Goal: Task Accomplishment & Management: Manage account settings

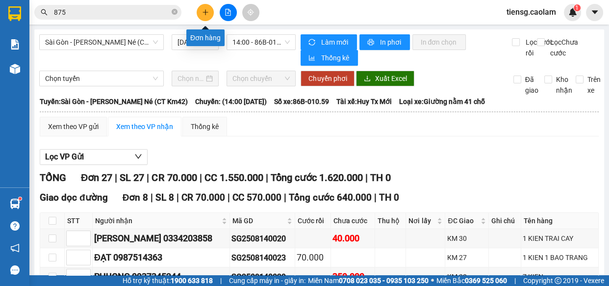
click at [206, 14] on icon "plus" at bounding box center [205, 11] width 0 height 5
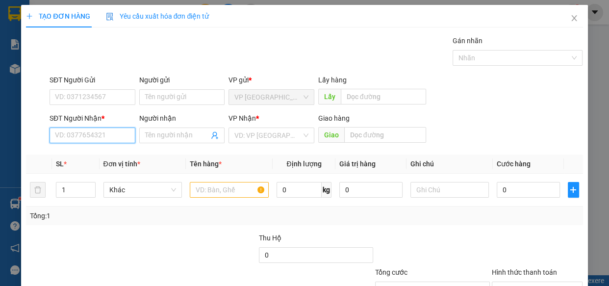
click at [91, 135] on input "SĐT Người Nhận *" at bounding box center [93, 136] width 86 height 16
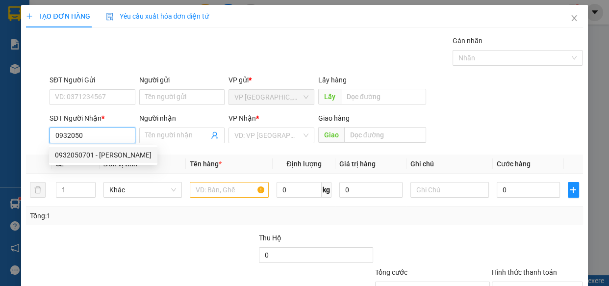
click at [77, 154] on div "0932050701 - [PERSON_NAME]" at bounding box center [103, 155] width 97 height 11
type input "0932050701"
type input "KHOA"
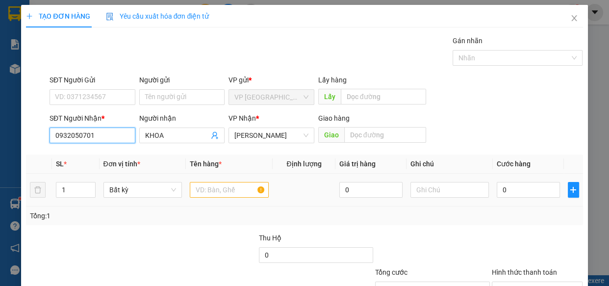
type input "0932050701"
click at [211, 190] on input "text" at bounding box center [229, 190] width 79 height 16
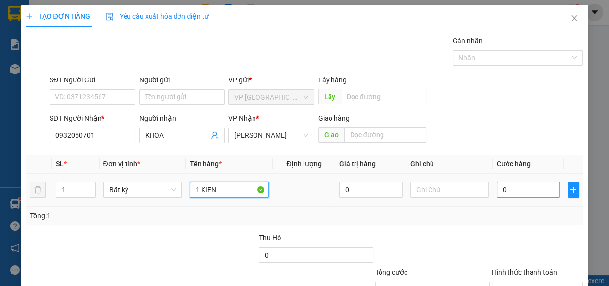
type input "1 KIEN"
click at [525, 196] on input "0" at bounding box center [528, 190] width 63 height 16
type input "5"
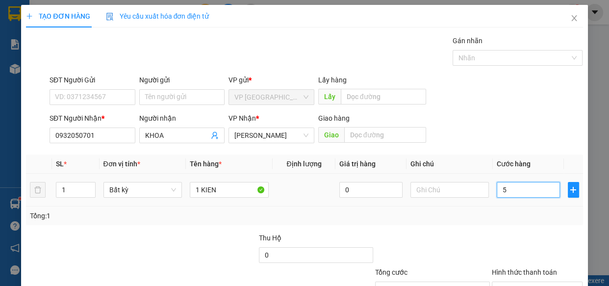
type input "50"
type input "500"
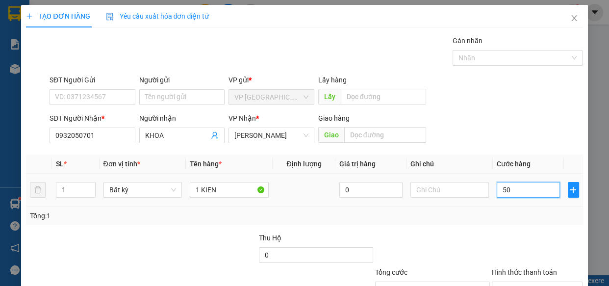
type input "500"
type input "5.000"
type input "50.000"
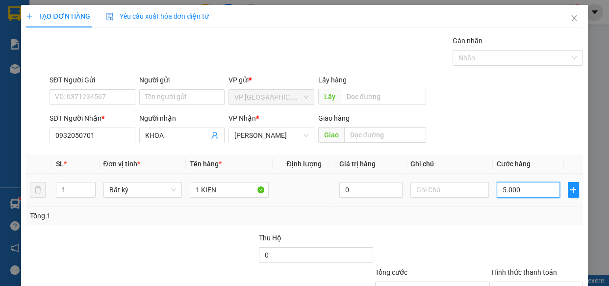
type input "50.000"
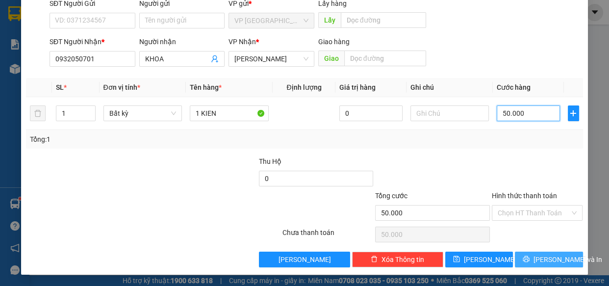
type input "50.000"
drag, startPoint x: 530, startPoint y: 259, endPoint x: 522, endPoint y: 254, distance: 8.8
click at [530, 258] on icon "printer" at bounding box center [526, 259] width 7 height 7
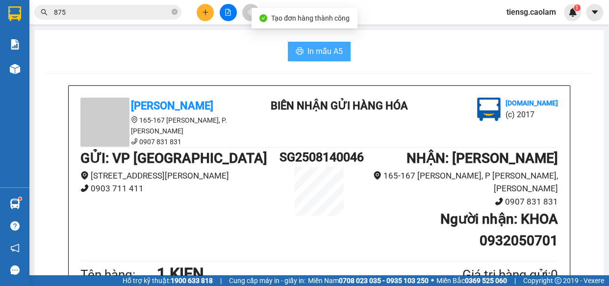
click at [334, 53] on span "In mẫu A5" at bounding box center [325, 51] width 35 height 12
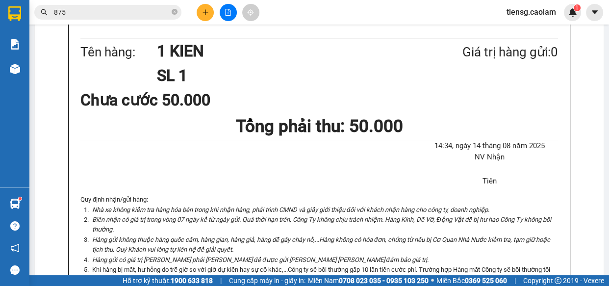
scroll to position [535, 0]
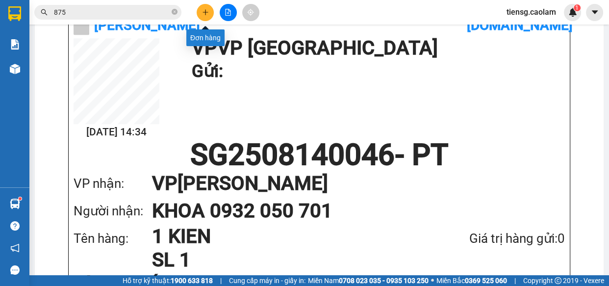
click at [202, 17] on button at bounding box center [205, 12] width 17 height 17
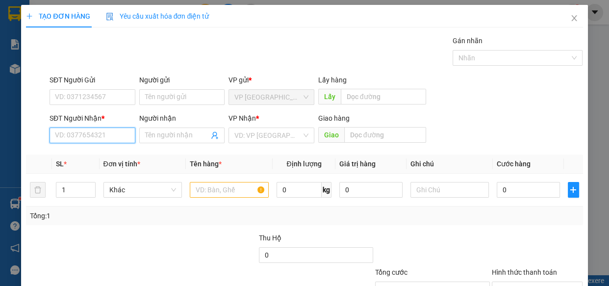
click at [88, 137] on input "SĐT Người Nhận *" at bounding box center [93, 136] width 86 height 16
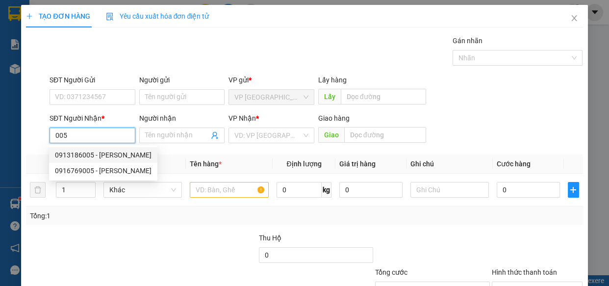
click at [116, 152] on div "0913186005 - [PERSON_NAME]" at bounding box center [103, 155] width 97 height 11
type input "0913186005"
type input "THƯỜNG"
type input "0913186005"
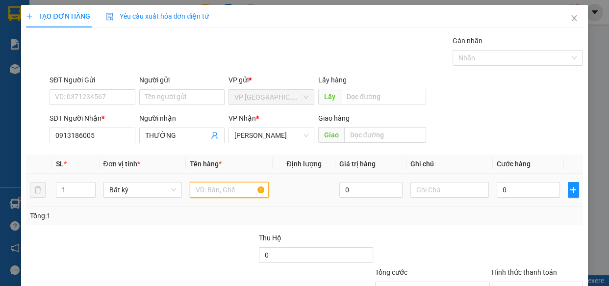
drag, startPoint x: 230, startPoint y: 184, endPoint x: 217, endPoint y: 186, distance: 13.0
click at [229, 184] on input "text" at bounding box center [229, 190] width 79 height 16
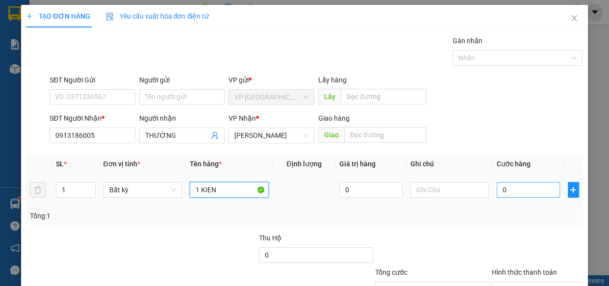
type input "1 KIEN"
click at [530, 193] on input "0" at bounding box center [528, 190] width 63 height 16
type input "5"
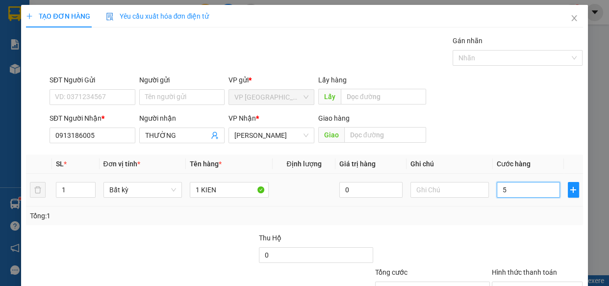
type input "50"
type input "500"
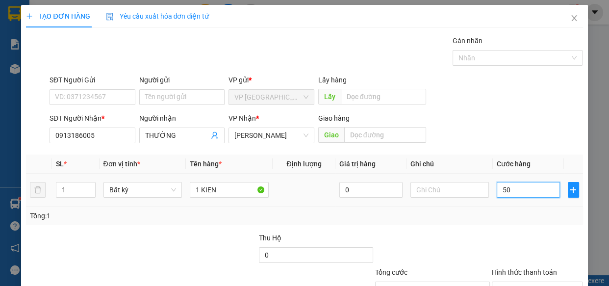
type input "500"
type input "5.000"
type input "50.000"
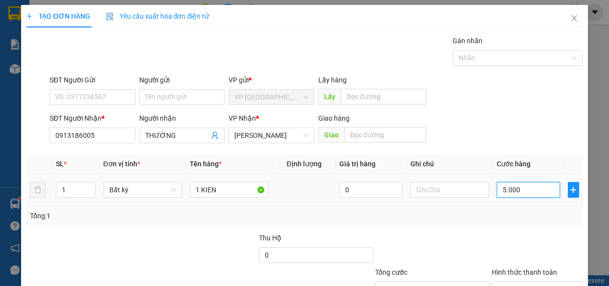
type input "50.000"
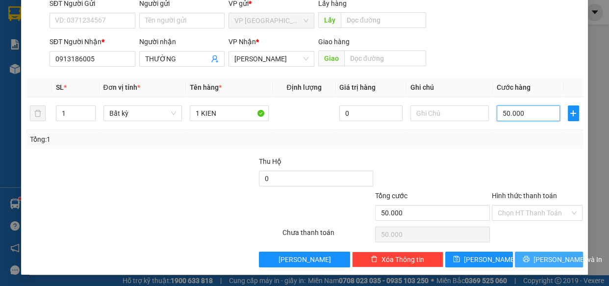
type input "50.000"
click at [535, 259] on span "[PERSON_NAME] và In" at bounding box center [568, 259] width 69 height 11
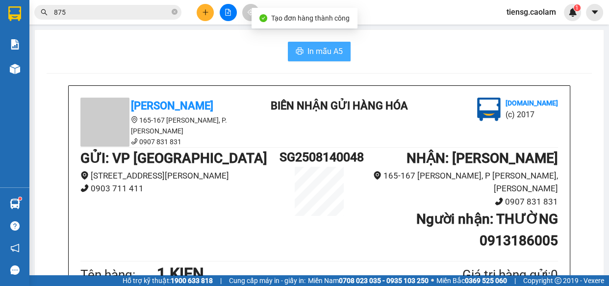
click at [323, 45] on span "In mẫu A5" at bounding box center [325, 51] width 35 height 12
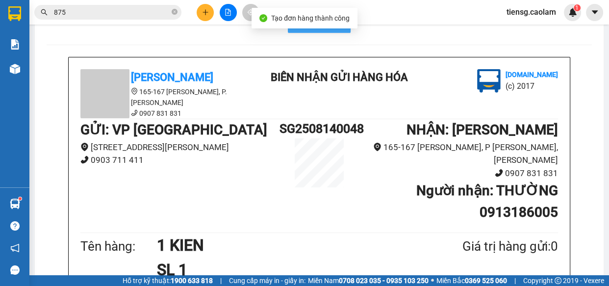
scroll to position [312, 0]
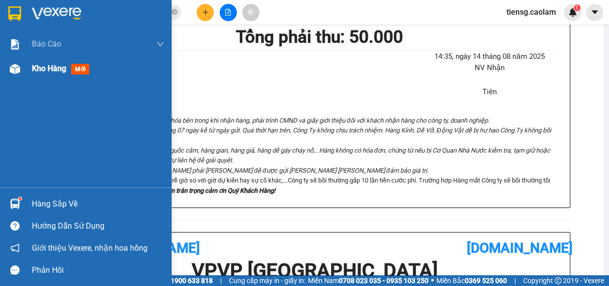
click at [42, 67] on span "Kho hàng" at bounding box center [49, 68] width 34 height 9
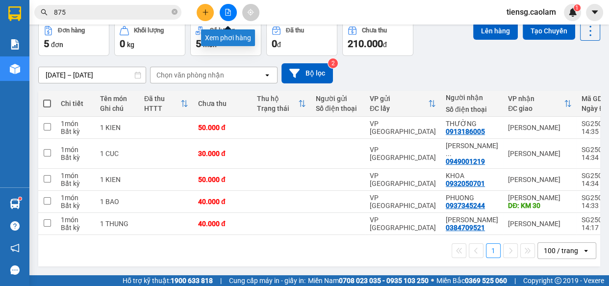
click at [235, 11] on button at bounding box center [228, 12] width 17 height 17
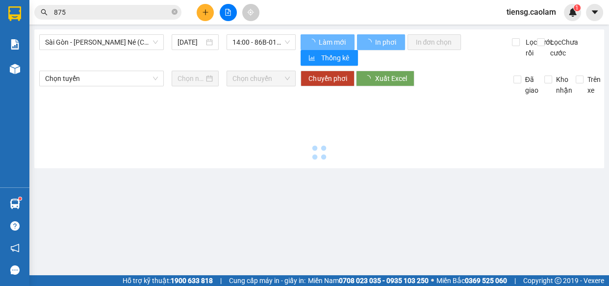
click at [124, 33] on div "[GEOGRAPHIC_DATA] - [PERSON_NAME] Né ([GEOGRAPHIC_DATA] [PERSON_NAME]) [DATE] 1…" at bounding box center [319, 98] width 570 height 139
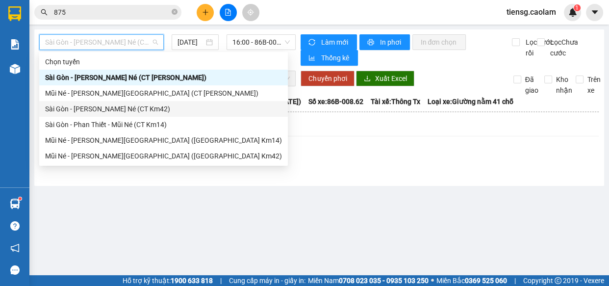
drag, startPoint x: 138, startPoint y: 104, endPoint x: 172, endPoint y: 96, distance: 34.5
click at [138, 105] on div "Sài Gòn - [PERSON_NAME] Né (CT Km42)" at bounding box center [163, 108] width 237 height 11
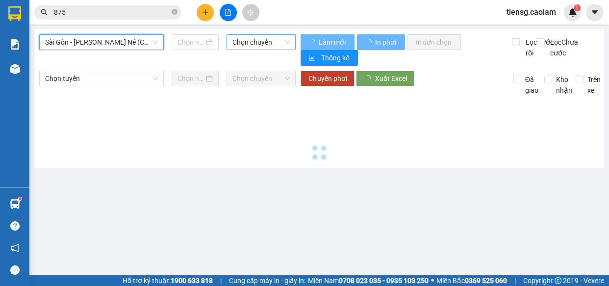
type input "[DATE]"
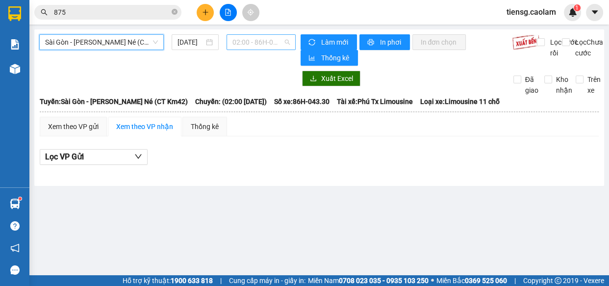
click at [265, 43] on span "02:00 - 86H-043.30" at bounding box center [260, 42] width 57 height 15
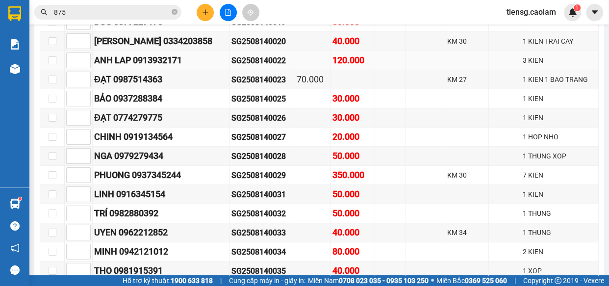
drag, startPoint x: 548, startPoint y: 111, endPoint x: 549, endPoint y: 105, distance: 6.1
click at [549, 70] on td "3 KIEN" at bounding box center [559, 60] width 77 height 19
drag, startPoint x: 377, startPoint y: 182, endPoint x: 13, endPoint y: 172, distance: 363.6
click at [13, 172] on section "Kết quả [PERSON_NAME] ( 95 ) Bộ lọc Mã ĐH Trạng thái Món hàng Thu hộ [PERSON_NA…" at bounding box center [304, 143] width 609 height 286
click at [49, 177] on input "checkbox" at bounding box center [53, 175] width 8 height 8
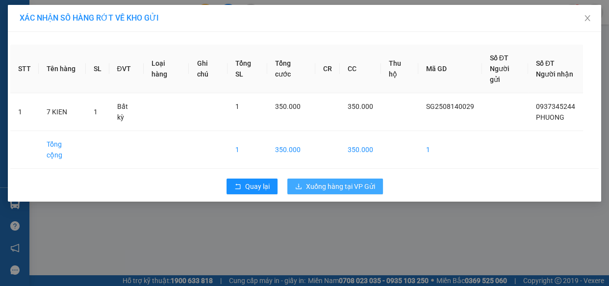
click at [329, 181] on span "Xuống hàng tại VP Gửi" at bounding box center [340, 186] width 69 height 11
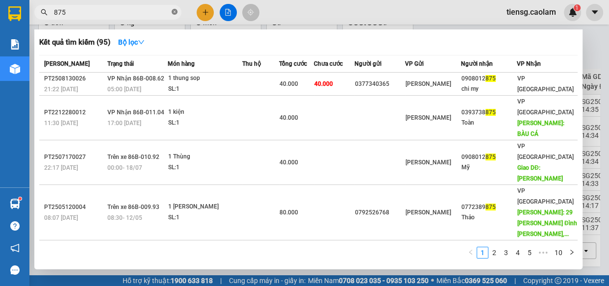
click at [174, 15] on span at bounding box center [175, 12] width 6 height 9
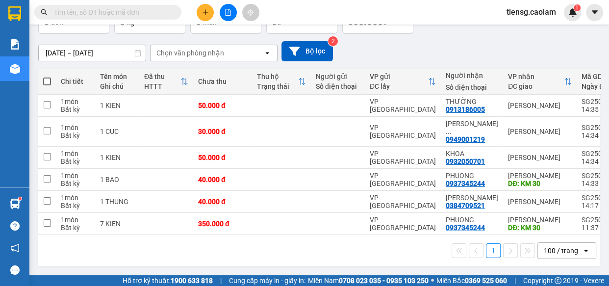
click at [150, 9] on input "text" at bounding box center [112, 12] width 116 height 11
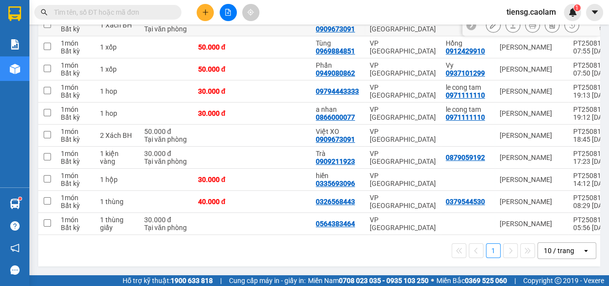
drag, startPoint x: 315, startPoint y: 97, endPoint x: 355, endPoint y: 101, distance: 39.9
click at [355, 36] on td "Việt XO 0909673091" at bounding box center [338, 25] width 54 height 22
checkbox input "true"
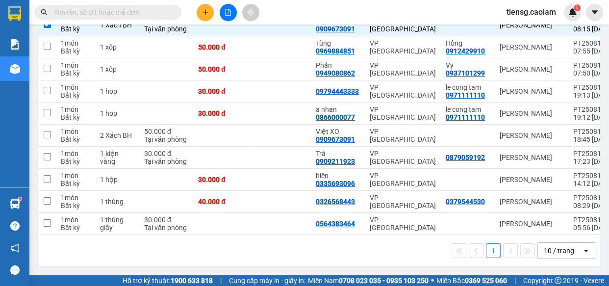
paste input "0909673091"
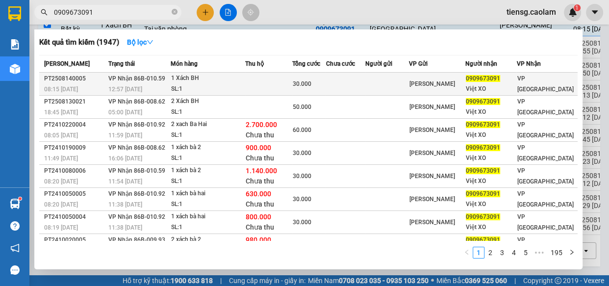
type input "0909673091"
click at [308, 79] on div "30.000" at bounding box center [309, 83] width 32 height 11
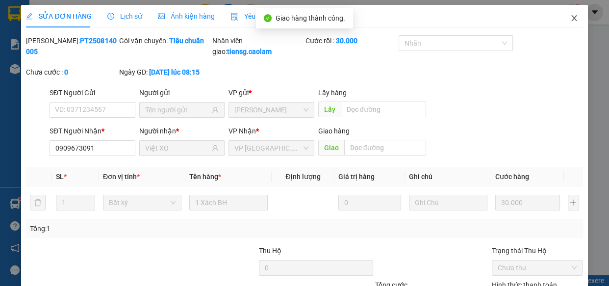
click at [570, 17] on icon "close" at bounding box center [574, 18] width 8 height 8
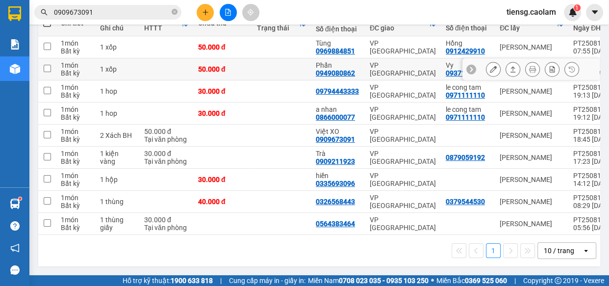
drag, startPoint x: 317, startPoint y: 202, endPoint x: 355, endPoint y: 198, distance: 38.5
click at [355, 77] on div "Phấn 0949080862" at bounding box center [338, 69] width 44 height 16
checkbox input "true"
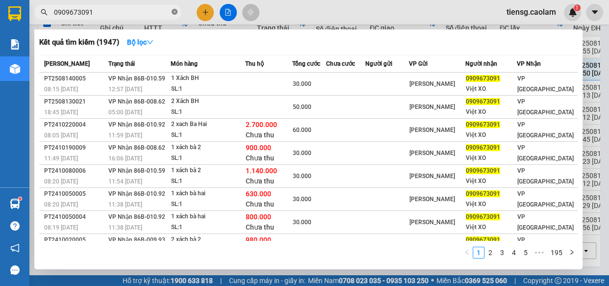
click at [172, 13] on icon "close-circle" at bounding box center [175, 12] width 6 height 6
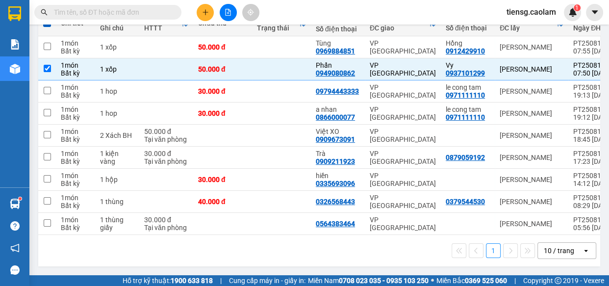
paste input "0949080862"
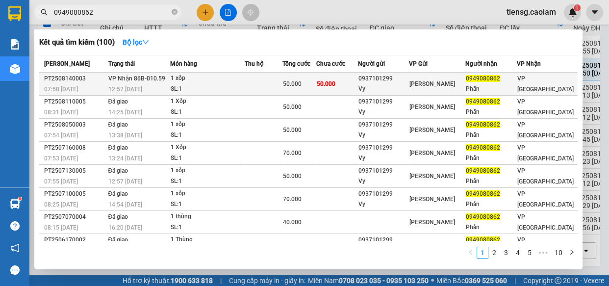
type input "0949080862"
click at [261, 78] on td at bounding box center [264, 84] width 38 height 23
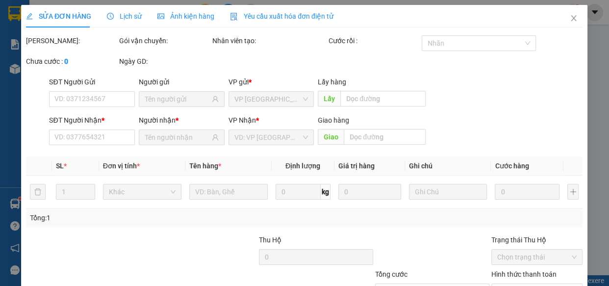
type input "0937101299"
type input "Vy"
type input "0949080862"
type input "Phấn"
type input "50.000"
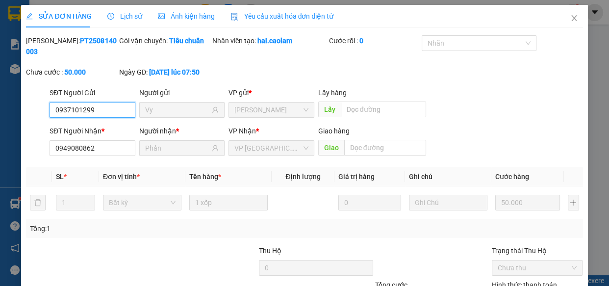
type input "0"
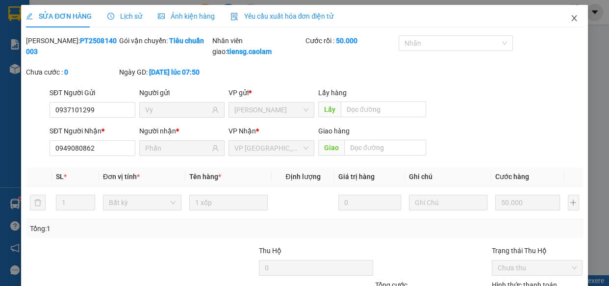
click at [570, 19] on icon "close" at bounding box center [574, 18] width 8 height 8
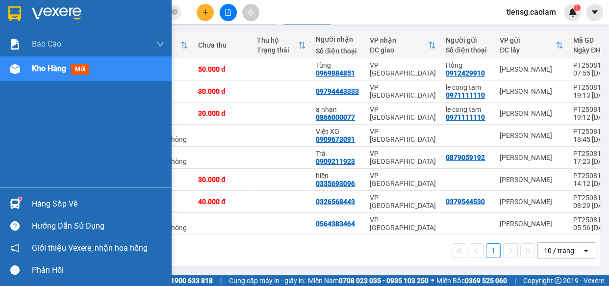
click at [53, 66] on span "Kho hàng" at bounding box center [49, 68] width 34 height 9
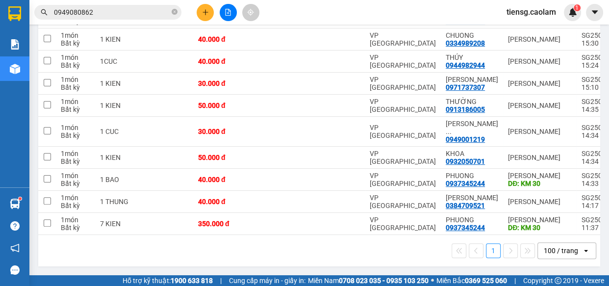
checkbox input "true"
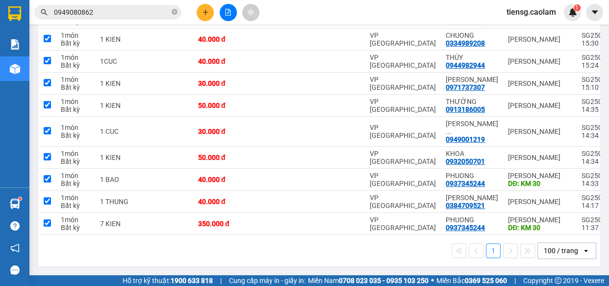
checkbox input "true"
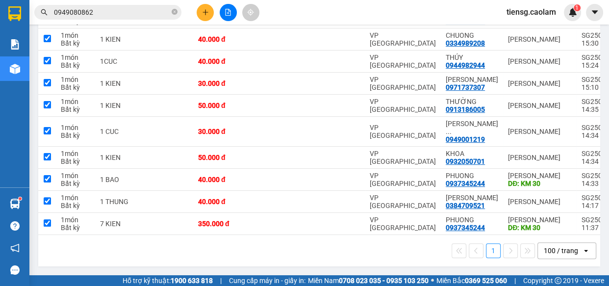
checkbox input "true"
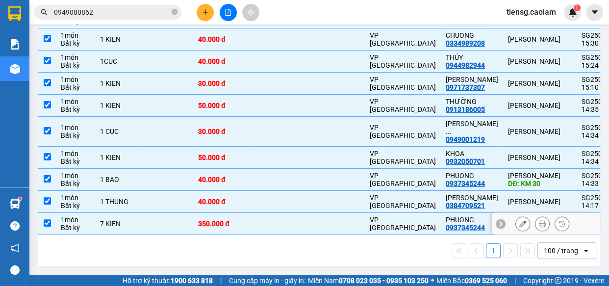
click at [179, 216] on td at bounding box center [166, 224] width 54 height 22
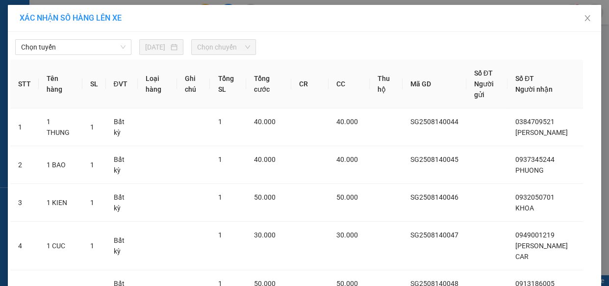
click at [104, 46] on span "Chọn tuyến" at bounding box center [73, 47] width 104 height 15
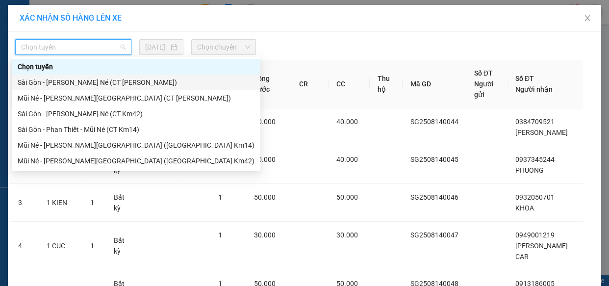
drag, startPoint x: 100, startPoint y: 114, endPoint x: 107, endPoint y: 83, distance: 31.8
click at [107, 85] on div "[PERSON_NAME] [GEOGRAPHIC_DATA] - [GEOGRAPHIC_DATA][PERSON_NAME] Né (CT [PERSON…" at bounding box center [136, 114] width 249 height 110
click at [107, 83] on div "Sài Gòn - [PERSON_NAME] Né (CT [PERSON_NAME])" at bounding box center [136, 82] width 237 height 11
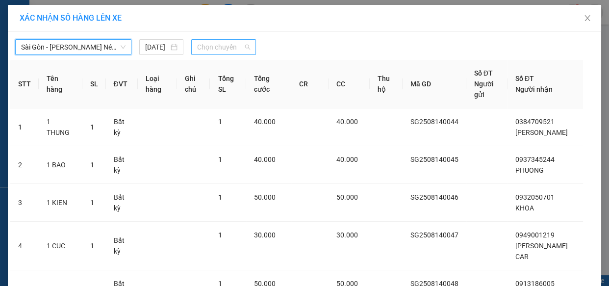
click at [226, 45] on span "Chọn chuyến" at bounding box center [223, 47] width 53 height 15
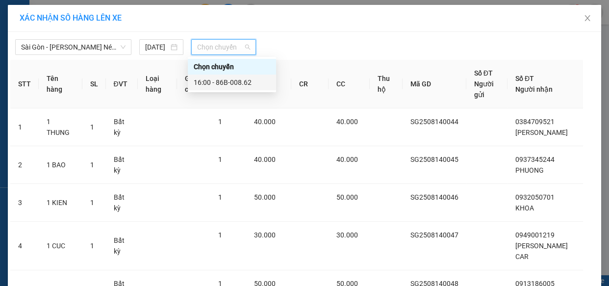
click at [229, 78] on div "16:00 - 86B-008.62" at bounding box center [232, 82] width 77 height 11
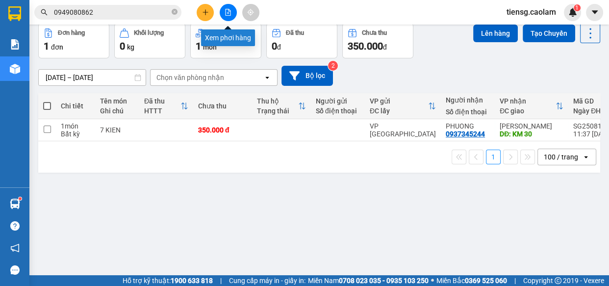
click at [231, 7] on button at bounding box center [228, 12] width 17 height 17
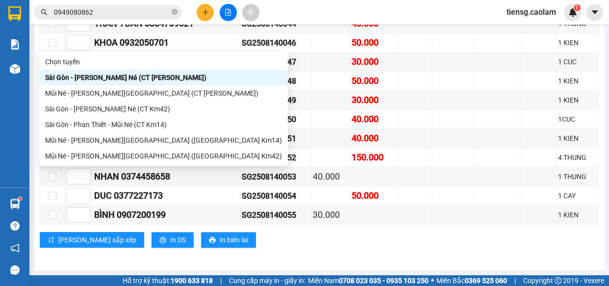
click at [152, 74] on div "Sài Gòn - [PERSON_NAME] Né (CT [PERSON_NAME])" at bounding box center [163, 77] width 237 height 11
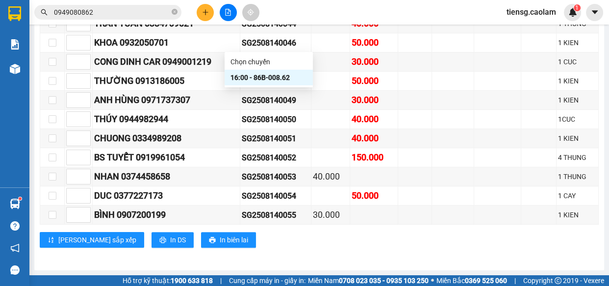
click at [263, 78] on div "16:00 - 86B-008.62" at bounding box center [269, 77] width 77 height 11
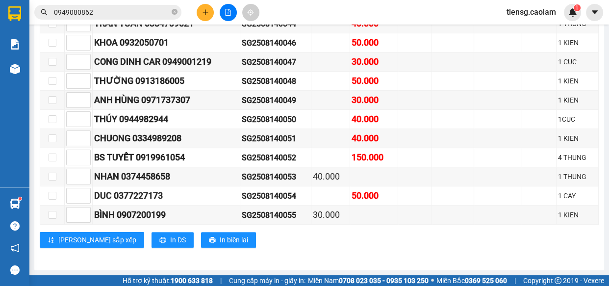
click at [210, 14] on button at bounding box center [205, 12] width 17 height 17
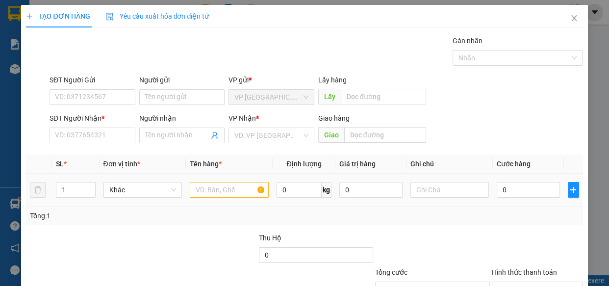
click at [219, 198] on div at bounding box center [229, 190] width 79 height 20
drag, startPoint x: 220, startPoint y: 191, endPoint x: 85, endPoint y: 122, distance: 151.8
click at [138, 135] on div "Transit Pickup Surcharge Ids Transit Deliver Surcharge Ids Transit Deliver Surc…" at bounding box center [304, 189] width 557 height 308
click at [83, 130] on input "SĐT Người Nhận *" at bounding box center [93, 136] width 86 height 16
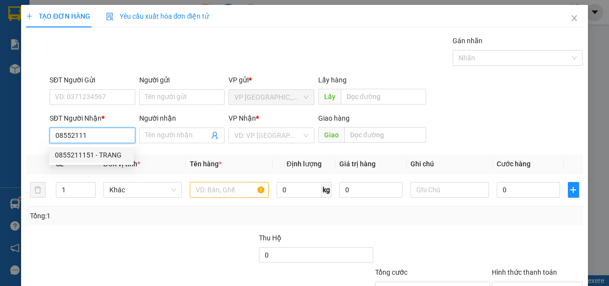
drag, startPoint x: 93, startPoint y: 155, endPoint x: 218, endPoint y: 200, distance: 132.8
click at [95, 154] on div "0855211151 - TRANG" at bounding box center [91, 155] width 73 height 11
type input "0855211151"
type input "TRANG"
type input "0855211151"
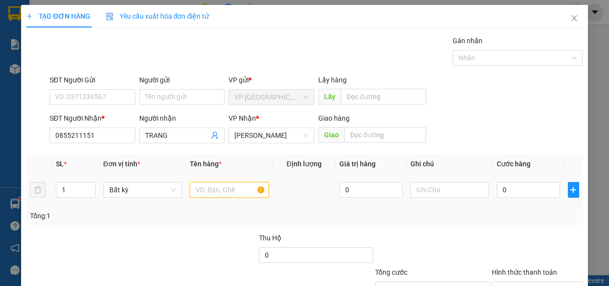
drag, startPoint x: 216, startPoint y: 193, endPoint x: 191, endPoint y: 167, distance: 36.1
click at [214, 193] on input "text" at bounding box center [229, 190] width 79 height 16
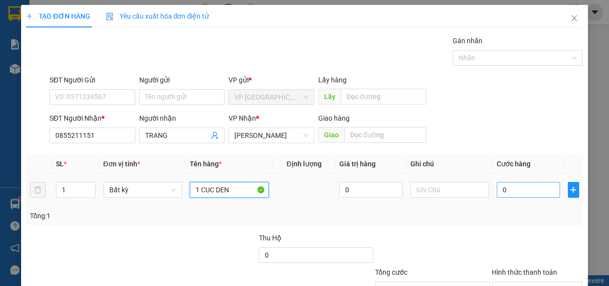
type input "1 CUC DEN"
click at [529, 189] on input "0" at bounding box center [528, 190] width 63 height 16
type input "4"
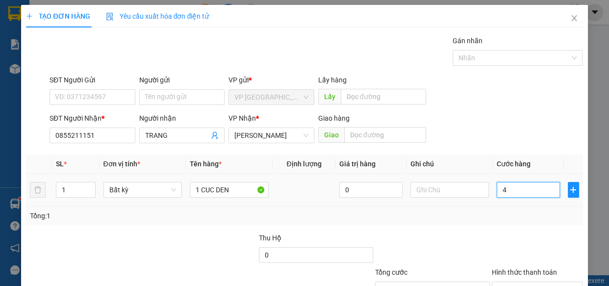
type input "40"
type input "400"
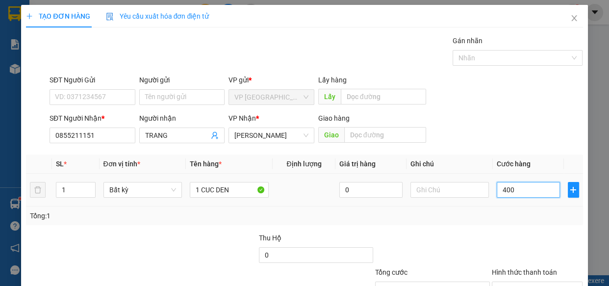
type input "400"
type input "4.000"
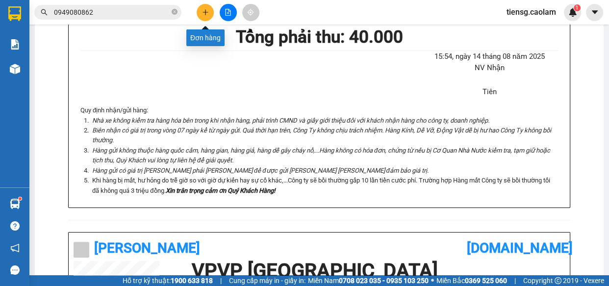
click at [209, 14] on button at bounding box center [205, 12] width 17 height 17
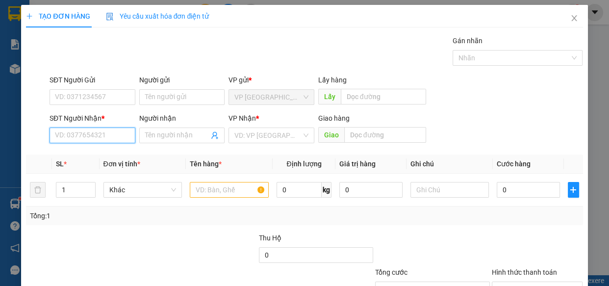
click at [91, 135] on input "SĐT Người Nhận *" at bounding box center [93, 136] width 86 height 16
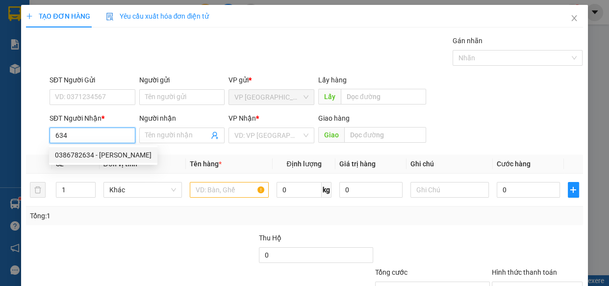
drag, startPoint x: 81, startPoint y: 155, endPoint x: 225, endPoint y: 188, distance: 146.9
click at [82, 155] on div "0386782634 - [PERSON_NAME]" at bounding box center [103, 155] width 97 height 11
type input "0386782634"
type input "[PERSON_NAME]"
type input "0386782634"
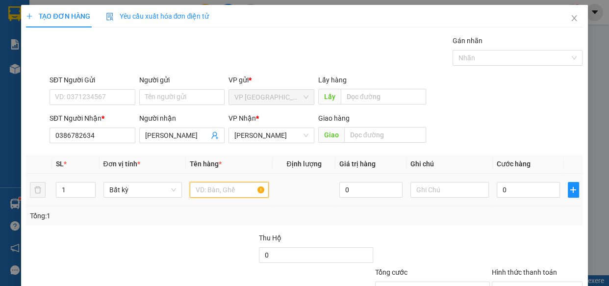
click at [224, 189] on input "text" at bounding box center [229, 190] width 79 height 16
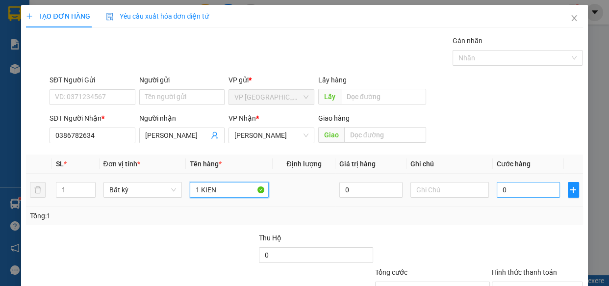
type input "1 KIEN"
click at [525, 196] on input "0" at bounding box center [528, 190] width 63 height 16
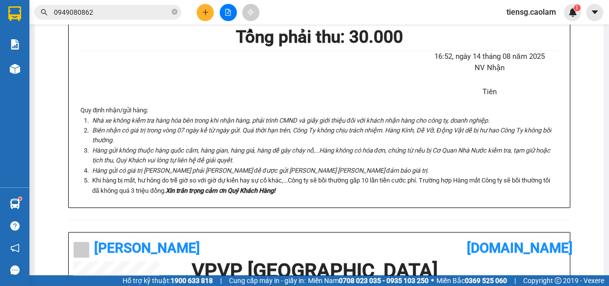
click at [200, 9] on button at bounding box center [205, 12] width 17 height 17
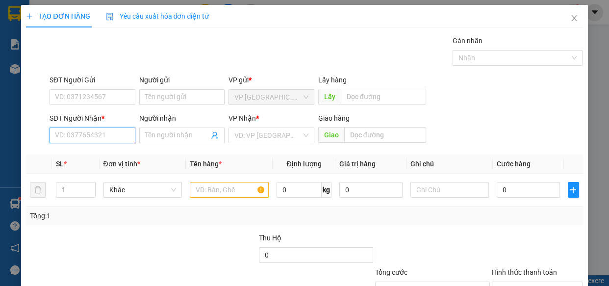
click at [81, 138] on input "SĐT Người Nhận *" at bounding box center [93, 136] width 86 height 16
type input "0"
click at [85, 155] on div "0836511079" at bounding box center [91, 155] width 73 height 11
type input "0836511079"
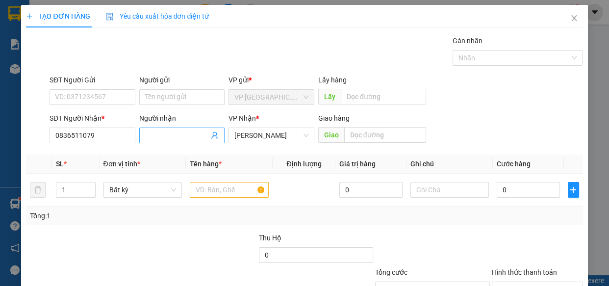
click at [168, 130] on input "Người nhận" at bounding box center [177, 135] width 64 height 11
type input "[PERSON_NAME]"
click at [224, 191] on input "text" at bounding box center [229, 190] width 79 height 16
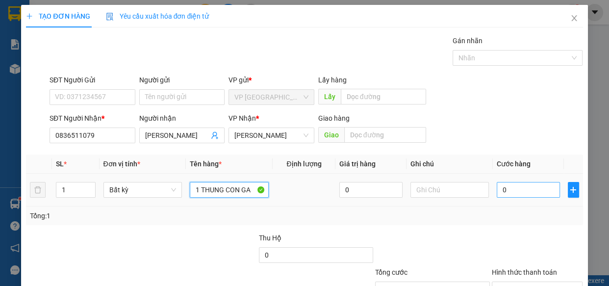
type input "1 THUNG CON GA"
click at [530, 186] on input "0" at bounding box center [528, 190] width 63 height 16
type input "1"
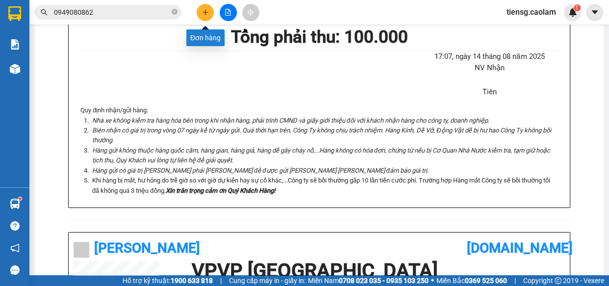
click at [203, 11] on icon "plus" at bounding box center [205, 12] width 7 height 7
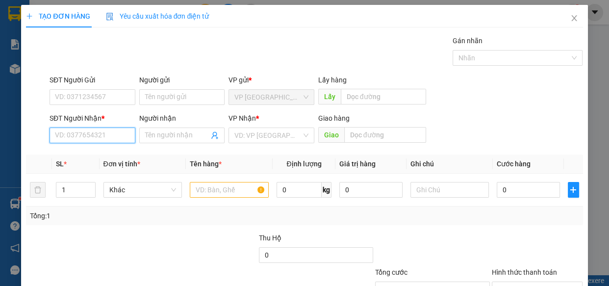
click at [106, 140] on input "SĐT Người Nhận *" at bounding box center [93, 136] width 86 height 16
drag, startPoint x: 105, startPoint y: 156, endPoint x: 112, endPoint y: 153, distance: 8.1
click at [105, 156] on div "0855211151 - TRANG" at bounding box center [91, 155] width 73 height 11
type input "0855211151"
type input "TRANG"
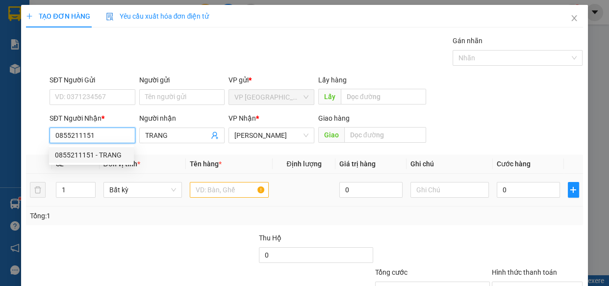
type input "0855211151"
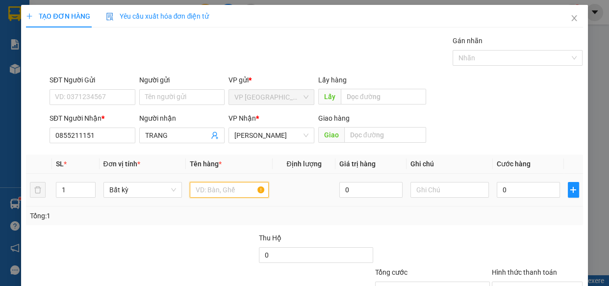
click at [229, 185] on input "text" at bounding box center [229, 190] width 79 height 16
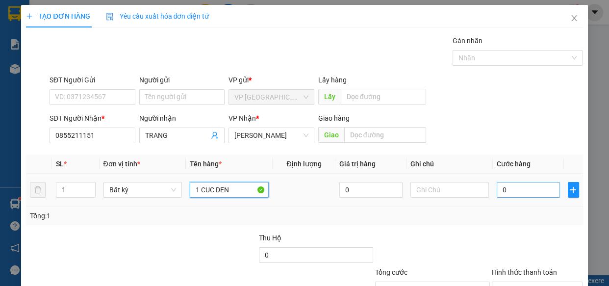
type input "1 CUC DEN"
click at [523, 189] on input "0" at bounding box center [528, 190] width 63 height 16
type input "5"
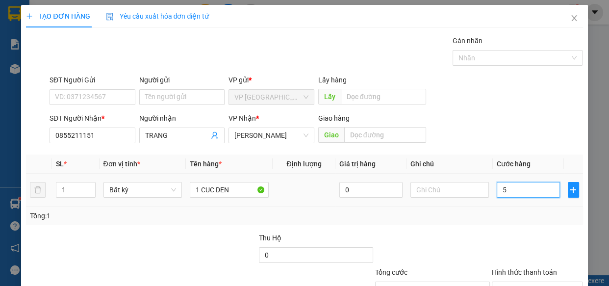
type input "50"
type input "500"
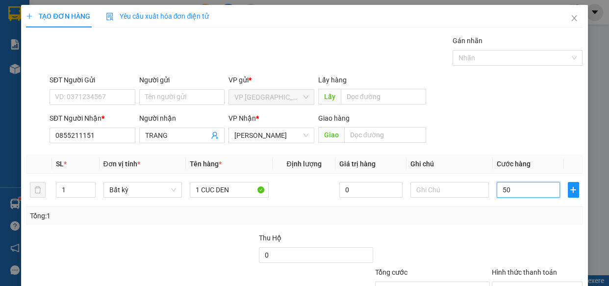
type input "500"
type input "5.000"
type input "50.000"
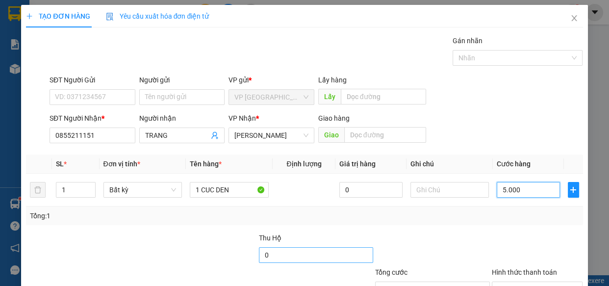
type input "50.000"
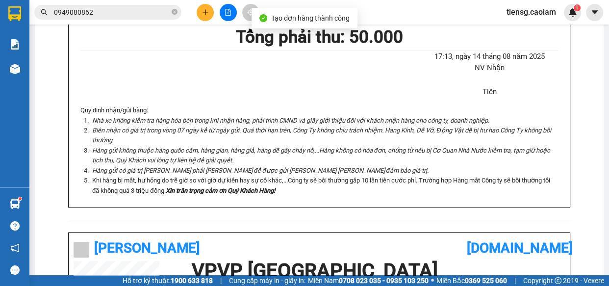
click at [226, 8] on button at bounding box center [228, 12] width 17 height 17
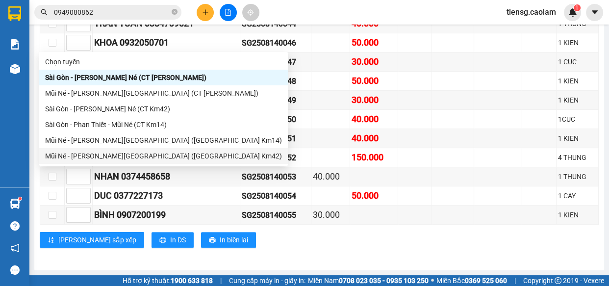
click at [141, 154] on div "Mũi Né - [PERSON_NAME][GEOGRAPHIC_DATA] ([GEOGRAPHIC_DATA] Km42)" at bounding box center [163, 156] width 237 height 11
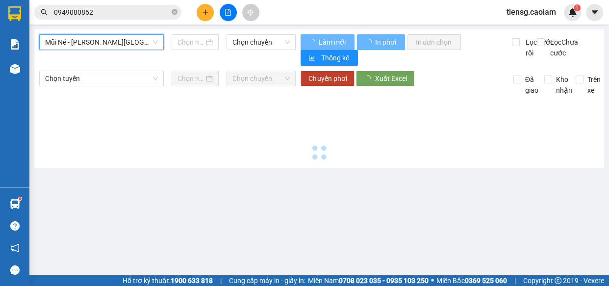
type input "[DATE]"
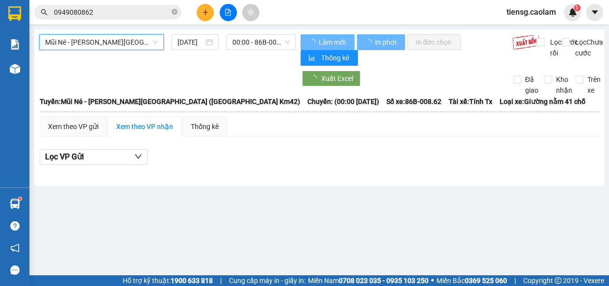
click at [262, 39] on span "00:00 - 86B-008.62" at bounding box center [260, 42] width 57 height 15
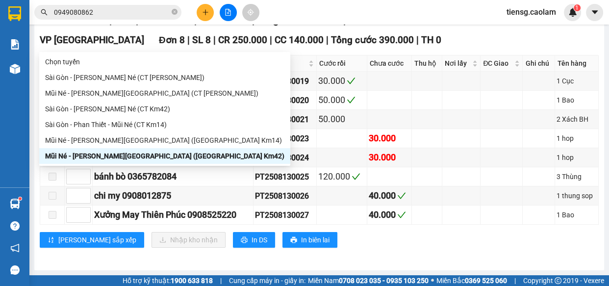
click at [147, 138] on div "Mũi Né - [PERSON_NAME][GEOGRAPHIC_DATA] ([GEOGRAPHIC_DATA] Km14)" at bounding box center [164, 140] width 239 height 11
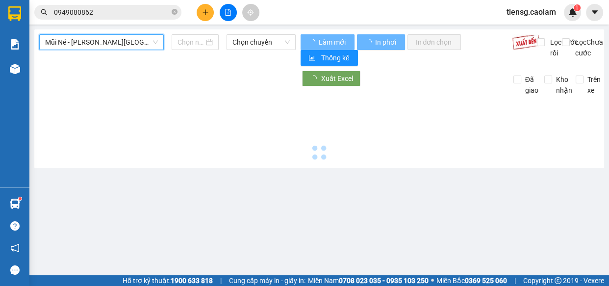
type input "[DATE]"
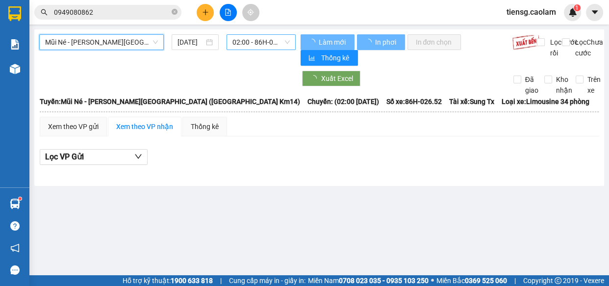
click at [264, 39] on span "02:00 - 86H-026.52" at bounding box center [260, 42] width 57 height 15
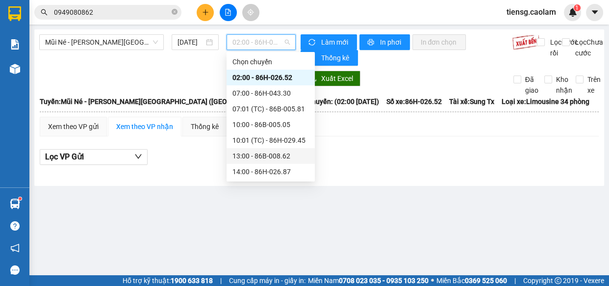
click at [255, 151] on div "13:00 - 86B-008.62" at bounding box center [270, 156] width 77 height 11
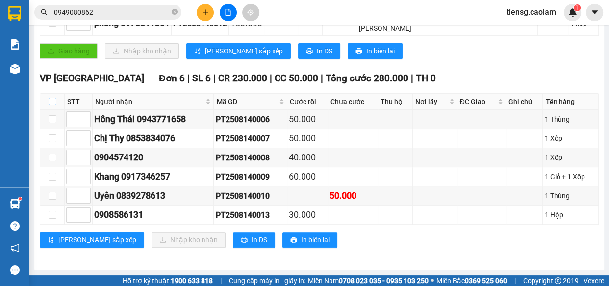
click at [51, 102] on input "checkbox" at bounding box center [53, 102] width 8 height 8
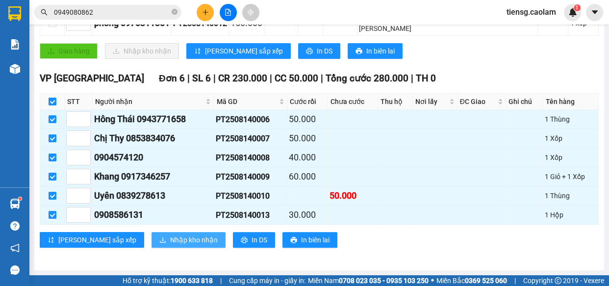
click at [170, 237] on span "Nhập kho nhận" at bounding box center [194, 239] width 48 height 11
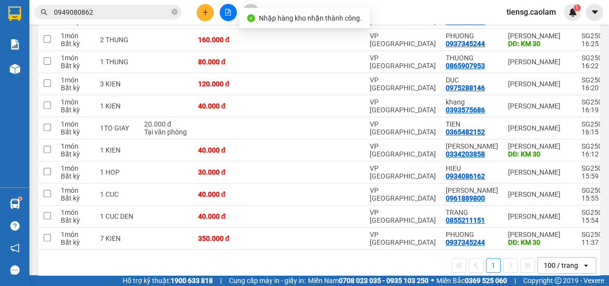
click at [230, 7] on button at bounding box center [228, 12] width 17 height 17
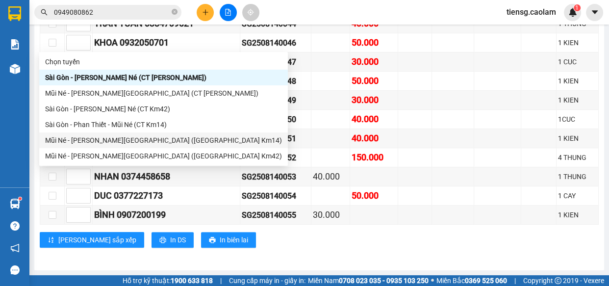
click at [122, 142] on div "Mũi Né - [PERSON_NAME][GEOGRAPHIC_DATA] ([GEOGRAPHIC_DATA] Km14)" at bounding box center [163, 140] width 237 height 11
type input "[DATE]"
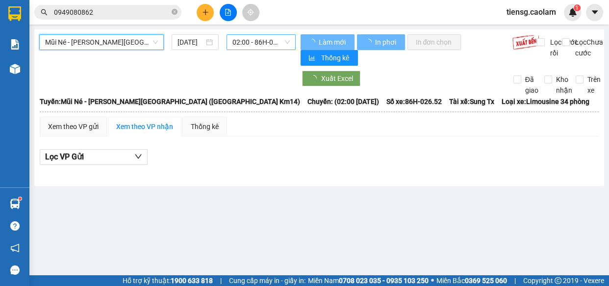
click at [255, 42] on span "02:00 - 86H-026.52" at bounding box center [260, 42] width 57 height 15
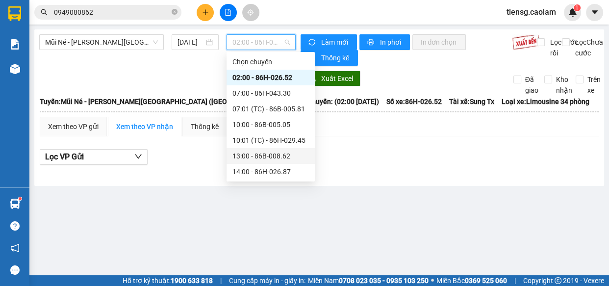
click at [251, 151] on div "13:00 - 86B-008.62" at bounding box center [270, 156] width 77 height 11
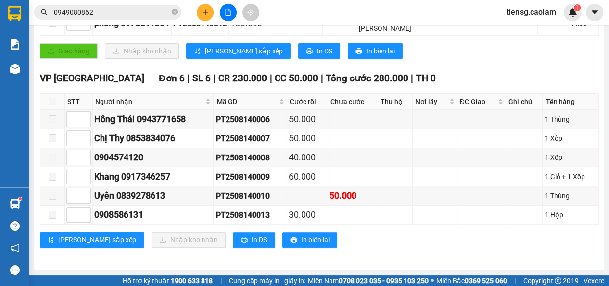
click at [123, 10] on input "0949080862" at bounding box center [112, 12] width 116 height 11
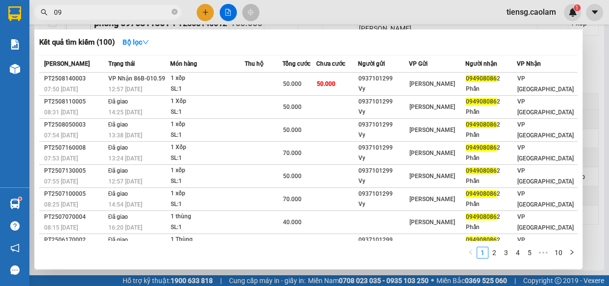
type input "0"
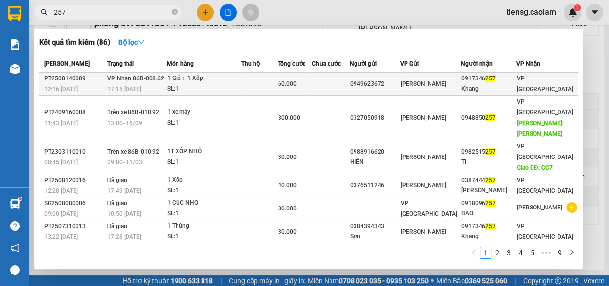
type input "257"
click at [201, 88] on div "SL: 1" at bounding box center [204, 89] width 74 height 11
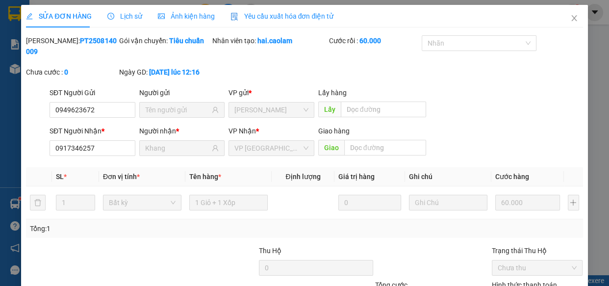
type input "0949623672"
type input "0917346257"
type input "Khang"
type input "60.000"
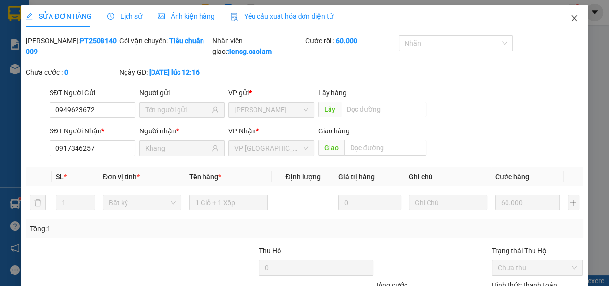
click at [570, 19] on icon "close" at bounding box center [574, 18] width 8 height 8
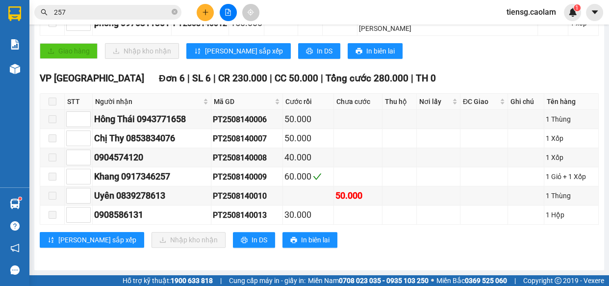
click at [234, 12] on button at bounding box center [228, 12] width 17 height 17
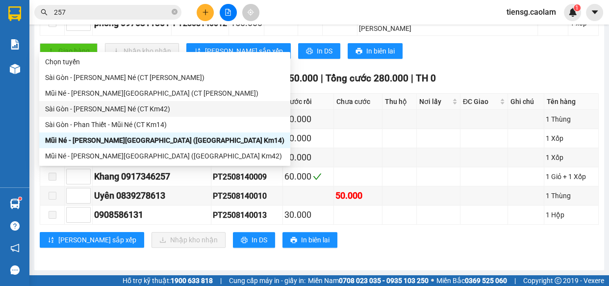
click at [150, 109] on div "Sài Gòn - [PERSON_NAME] Né (CT Km42)" at bounding box center [164, 108] width 239 height 11
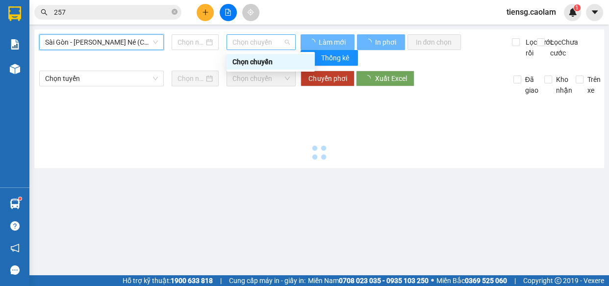
click at [255, 47] on span "Chọn chuyến" at bounding box center [260, 42] width 57 height 15
click at [251, 45] on span "Chọn chuyến" at bounding box center [260, 42] width 57 height 15
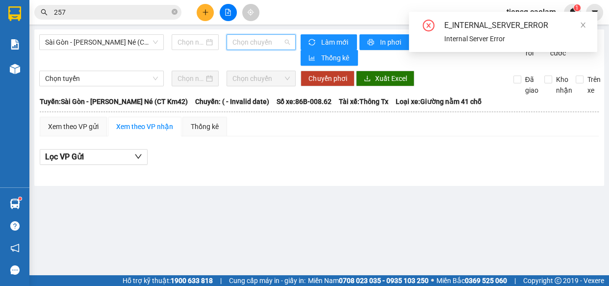
click at [248, 39] on span "Chọn chuyến" at bounding box center [260, 42] width 57 height 15
click at [166, 58] on div "Sài Gòn - [PERSON_NAME] Né (CT Km42) [PERSON_NAME]" at bounding box center [167, 49] width 257 height 31
click at [298, 165] on div "Lọc VP Gửi" at bounding box center [319, 157] width 559 height 16
click at [426, 25] on icon "close-circle" at bounding box center [429, 26] width 12 height 12
click at [268, 39] on span "Chọn chuyến" at bounding box center [260, 42] width 57 height 15
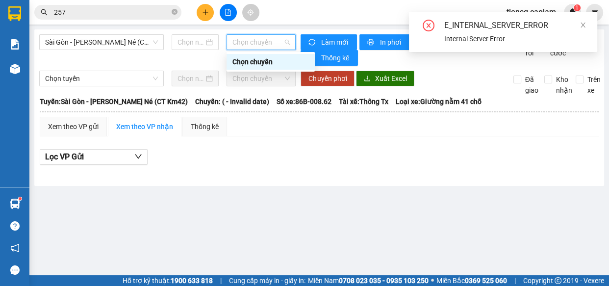
drag, startPoint x: 125, startPoint y: 74, endPoint x: 129, endPoint y: 65, distance: 9.5
click at [127, 73] on div "[GEOGRAPHIC_DATA] - [PERSON_NAME] Né ([GEOGRAPHIC_DATA] Km42) Chọn [PERSON_NAME…" at bounding box center [319, 107] width 570 height 156
click at [255, 42] on span "Chọn chuyến" at bounding box center [260, 42] width 57 height 15
click at [142, 47] on span "Sài Gòn - [PERSON_NAME] Né (CT Km42)" at bounding box center [101, 42] width 113 height 15
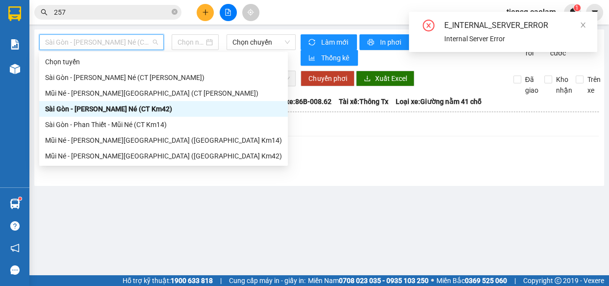
click at [150, 111] on div "Sài Gòn - [PERSON_NAME] Né (CT Km42)" at bounding box center [163, 108] width 237 height 11
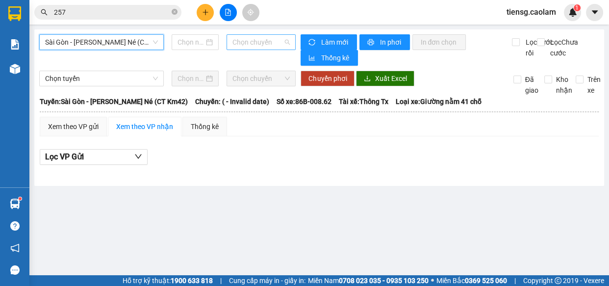
click at [270, 43] on span "Chọn chuyến" at bounding box center [260, 42] width 57 height 15
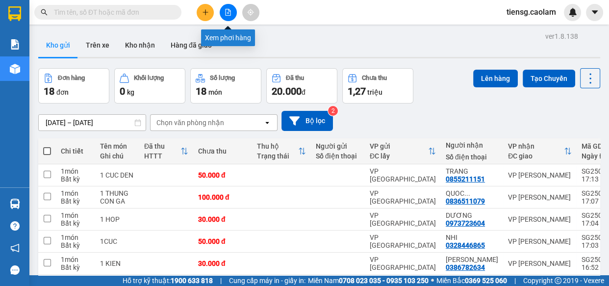
click at [229, 9] on icon "file-add" at bounding box center [228, 12] width 7 height 7
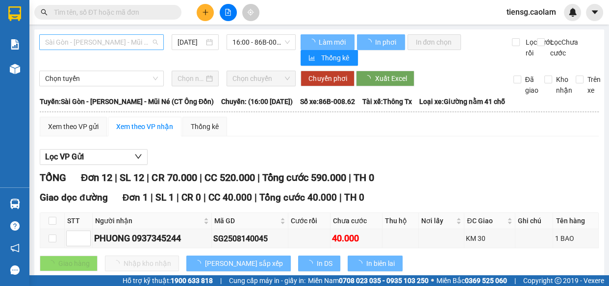
click at [124, 39] on span "Sài Gòn - [PERSON_NAME] Né (CT [PERSON_NAME])" at bounding box center [101, 42] width 113 height 15
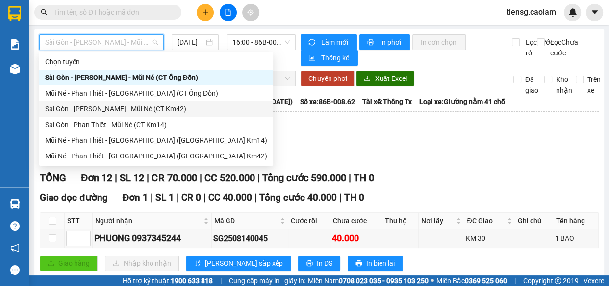
click at [154, 104] on div "Sài Gòn - [PERSON_NAME] Né (CT Km42)" at bounding box center [156, 108] width 222 height 11
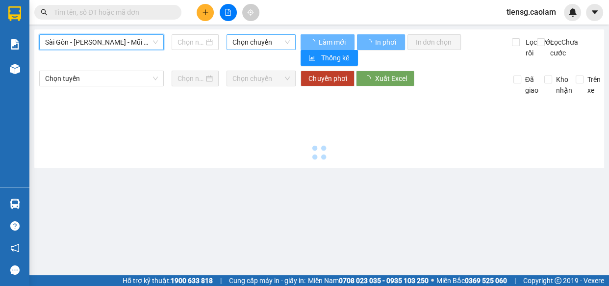
type input "[DATE]"
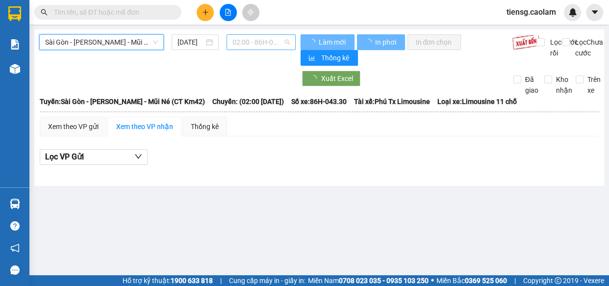
click at [265, 39] on span "02:00 - 86H-043.30" at bounding box center [260, 42] width 57 height 15
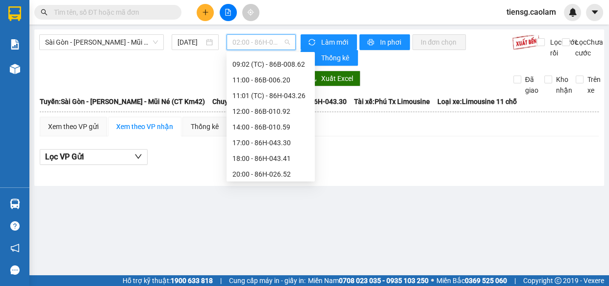
scroll to position [178, 0]
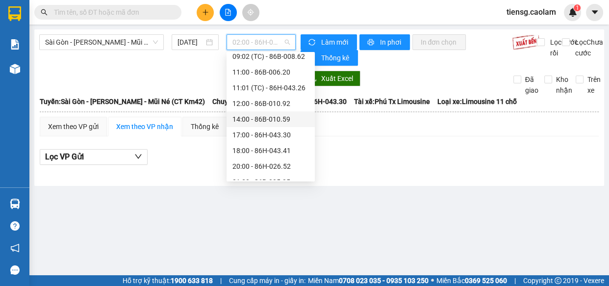
click at [258, 120] on div "14:00 - 86B-010.59" at bounding box center [270, 119] width 77 height 11
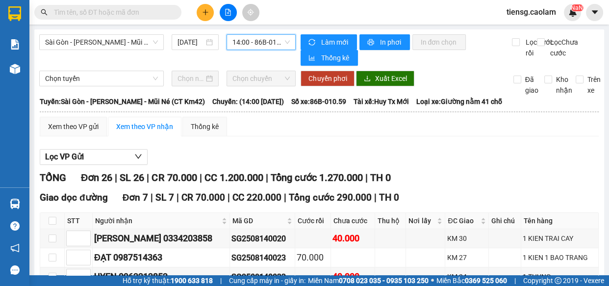
click at [251, 42] on span "14:00 - 86B-010.59" at bounding box center [260, 42] width 57 height 15
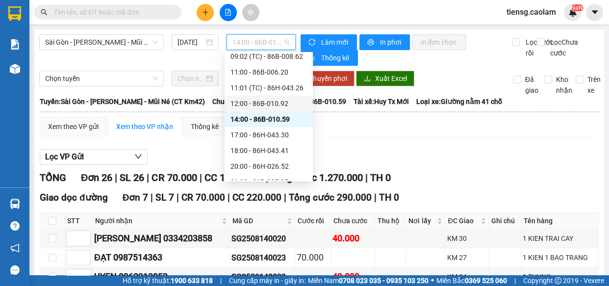
click at [251, 98] on div "12:00 - 86B-010.92" at bounding box center [269, 103] width 77 height 11
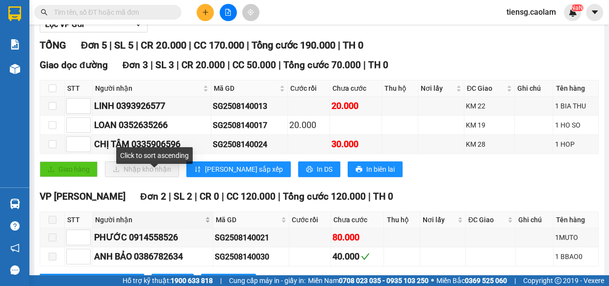
scroll to position [132, 0]
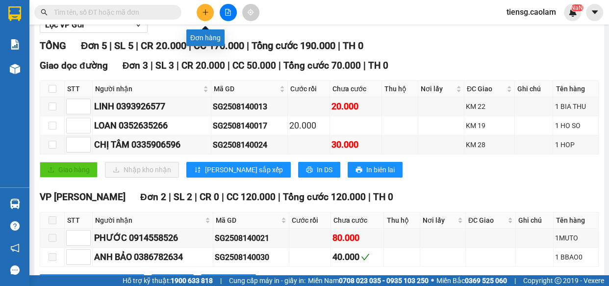
click at [206, 11] on icon "plus" at bounding box center [205, 12] width 7 height 7
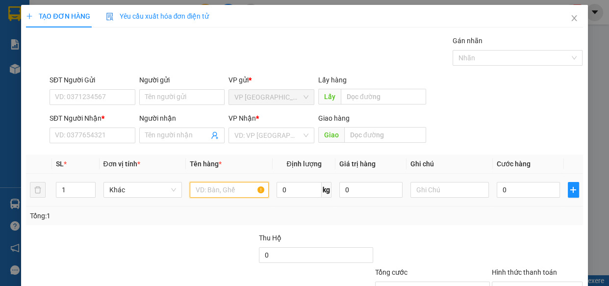
click at [208, 190] on input "text" at bounding box center [229, 190] width 79 height 16
click at [110, 130] on input "SĐT Người Nhận *" at bounding box center [93, 136] width 86 height 16
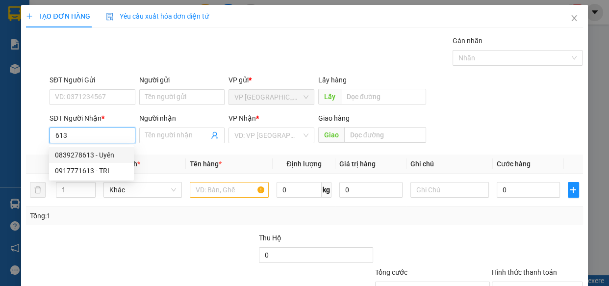
click at [106, 155] on div "0839278613 - Uyên" at bounding box center [91, 155] width 73 height 11
type input "0839278613"
type input "Uyên"
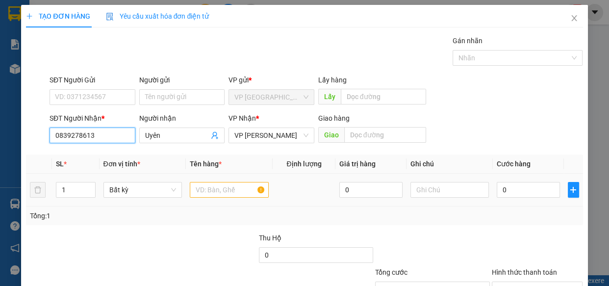
type input "0839278613"
drag, startPoint x: 225, startPoint y: 194, endPoint x: 211, endPoint y: 187, distance: 16.0
click at [222, 194] on input "text" at bounding box center [229, 190] width 79 height 16
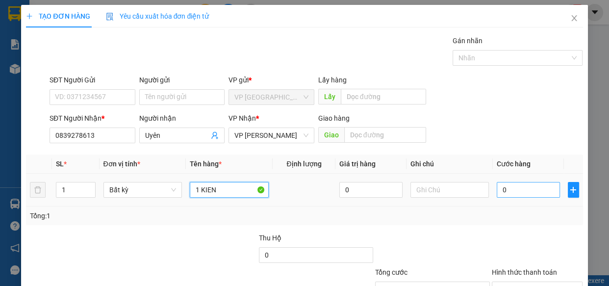
type input "1 KIEN"
click at [516, 189] on input "0" at bounding box center [528, 190] width 63 height 16
type input "3"
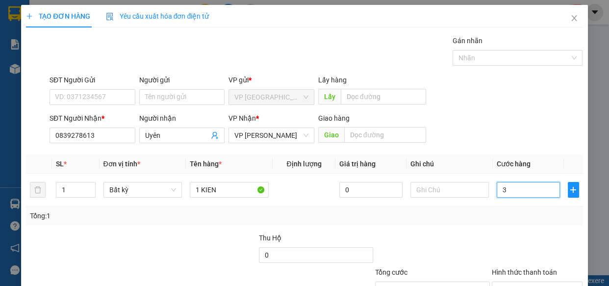
type input "30"
type input "300"
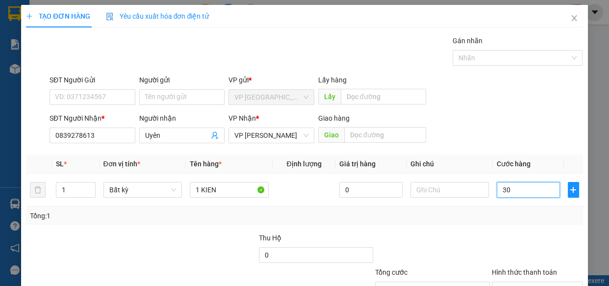
type input "300"
type input "3.000"
type input "30.000"
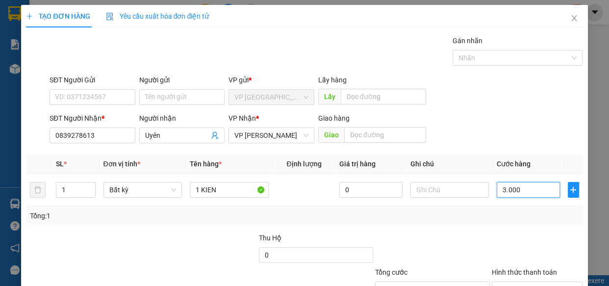
type input "30.000"
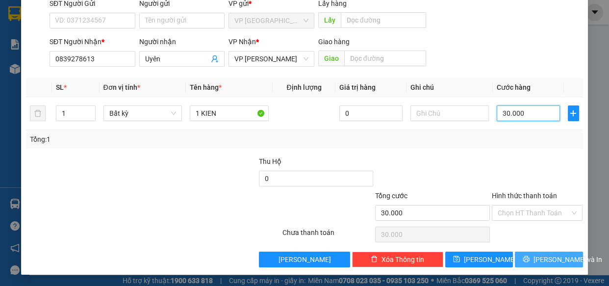
type input "30.000"
click at [528, 252] on button "[PERSON_NAME] và In" at bounding box center [549, 260] width 68 height 16
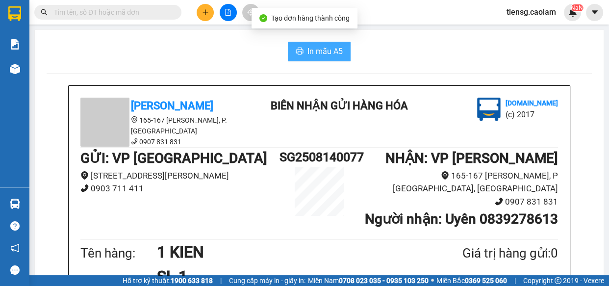
click at [324, 51] on span "In mẫu A5" at bounding box center [325, 51] width 35 height 12
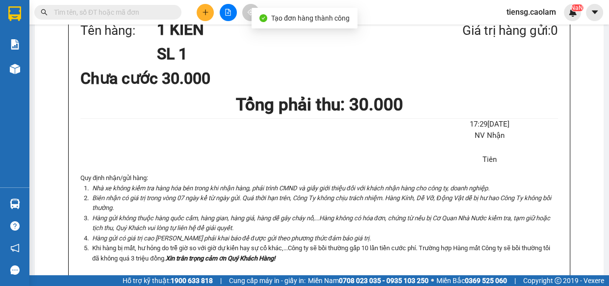
scroll to position [305, 0]
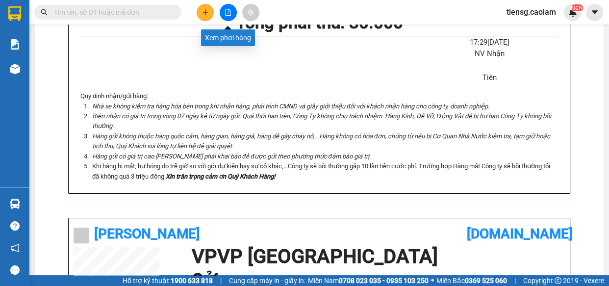
click at [225, 16] on button at bounding box center [228, 12] width 17 height 17
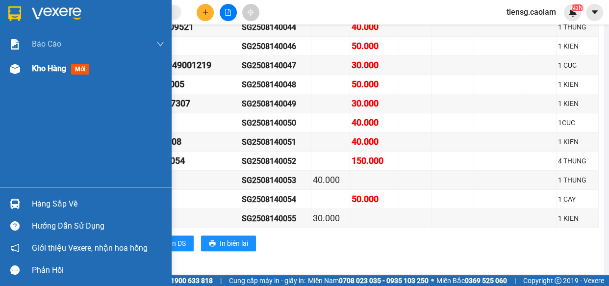
click at [33, 80] on div "Kho hàng mới" at bounding box center [98, 68] width 132 height 25
click at [42, 72] on span "Kho hàng" at bounding box center [49, 68] width 34 height 9
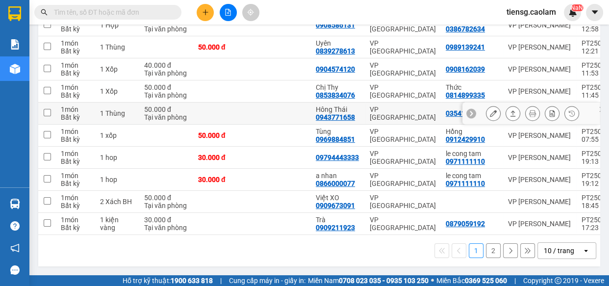
drag, startPoint x: 316, startPoint y: 178, endPoint x: 353, endPoint y: 177, distance: 37.3
click at [353, 121] on div "0943771658" at bounding box center [335, 117] width 39 height 8
paste input "0943771658"
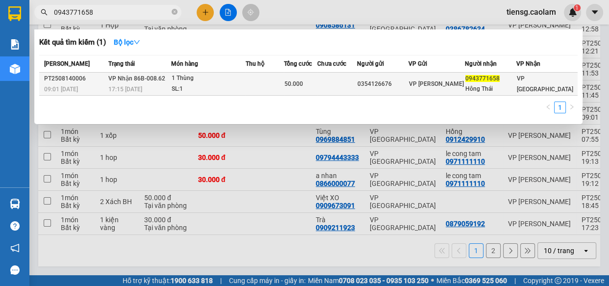
type input "0943771658"
click at [273, 81] on td at bounding box center [265, 84] width 38 height 23
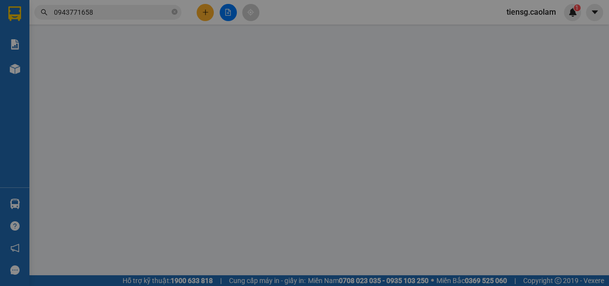
type input "0354126676"
type input "0943771658"
type input "Hông Thái"
type input "50.000"
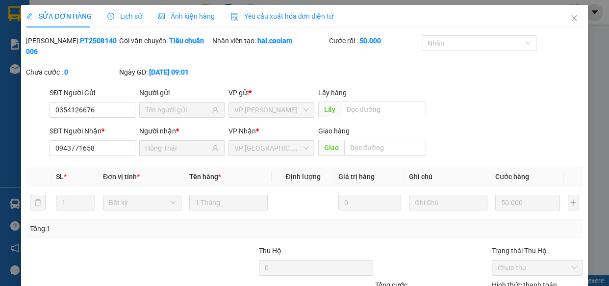
click at [570, 22] on icon "close" at bounding box center [574, 18] width 8 height 8
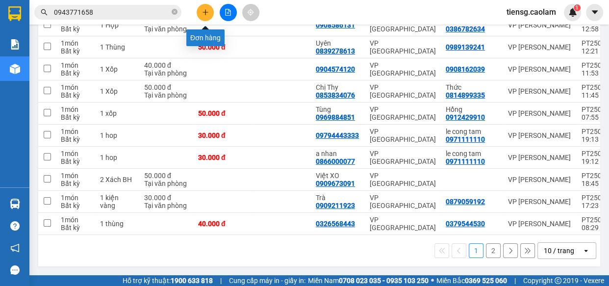
click at [207, 7] on button at bounding box center [205, 12] width 17 height 17
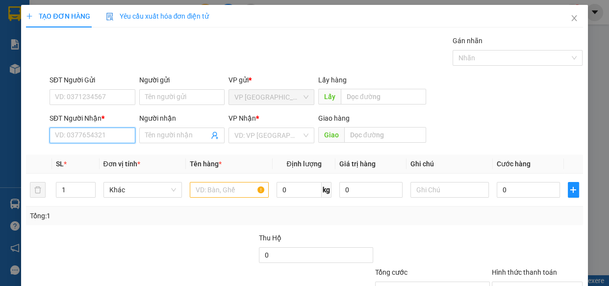
click at [69, 138] on input "SĐT Người Nhận *" at bounding box center [93, 136] width 86 height 16
type input "0986486806"
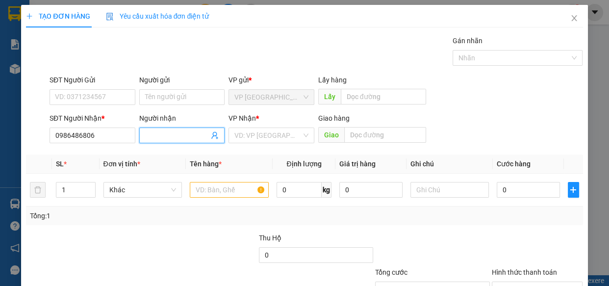
click at [157, 132] on input "Người nhận" at bounding box center [177, 135] width 64 height 11
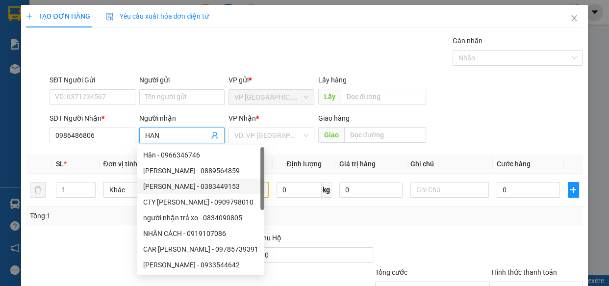
type input "HAN"
click at [296, 215] on div "Tổng: 1" at bounding box center [304, 215] width 549 height 11
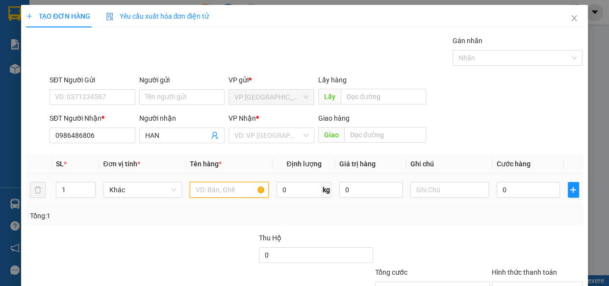
click at [242, 191] on input "text" at bounding box center [229, 190] width 79 height 16
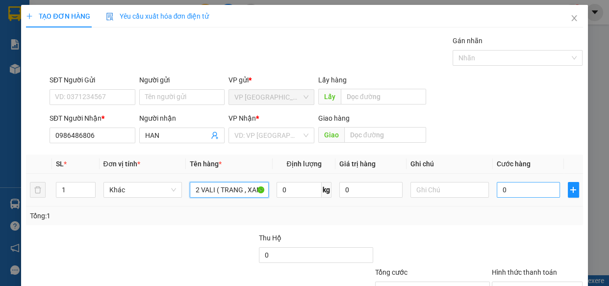
type input "2 VALI ( TRANG , XAM )"
click at [502, 188] on input "0" at bounding box center [528, 190] width 63 height 16
type input "8"
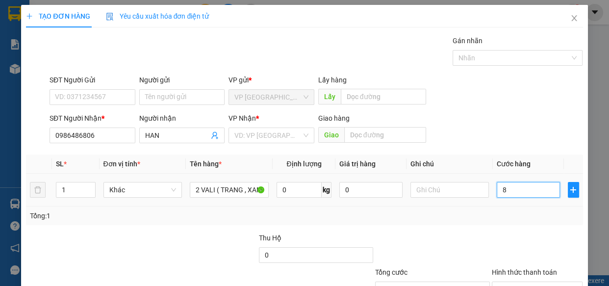
type input "80"
type input "800"
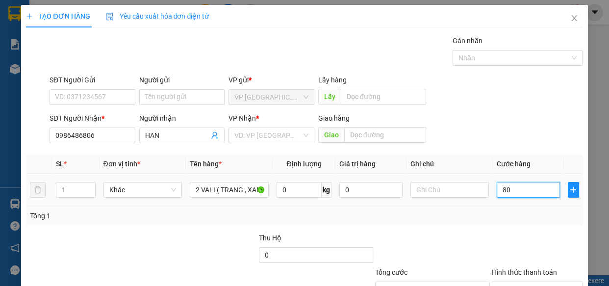
type input "800"
type input "8.000"
type input "80.000"
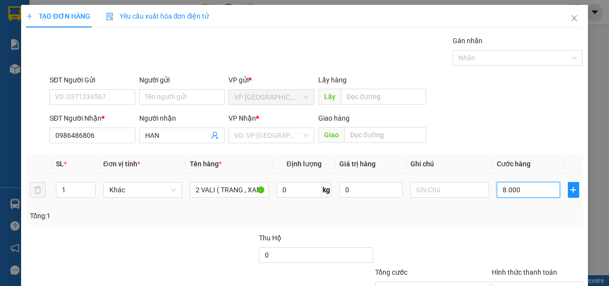
type input "80.000"
drag, startPoint x: 526, startPoint y: 111, endPoint x: 447, endPoint y: 119, distance: 79.8
click at [447, 174] on tr "1 Khác 2 VALI ( TRANG , XAM ) 0 kg 0 80.000" at bounding box center [304, 190] width 557 height 33
type input "0"
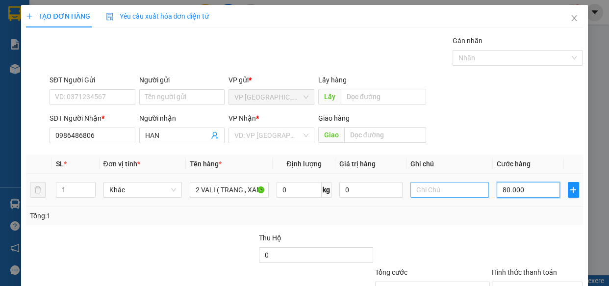
type input "0"
type input "01"
type input "1"
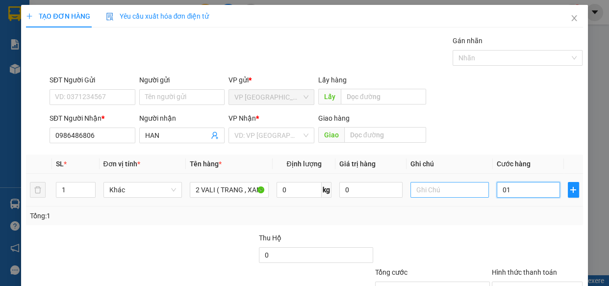
type input "010"
type input "10"
type input "0.100"
type input "100"
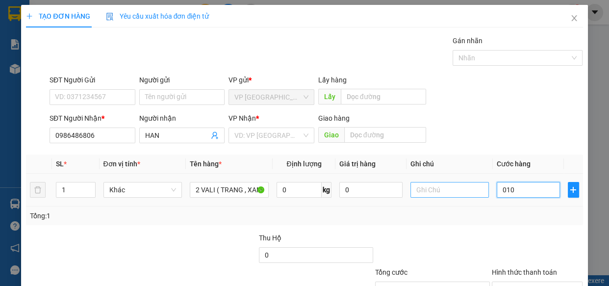
type input "100"
type input "01.000"
type input "1.000"
type input "010.000"
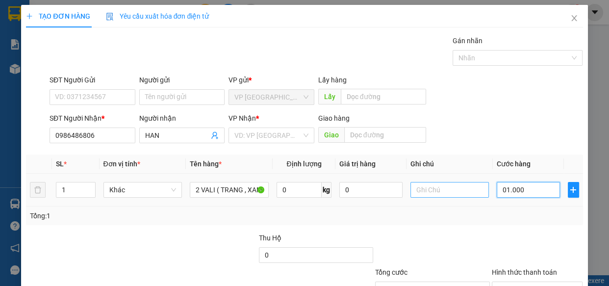
type input "10.000"
type input "0.100.000"
type input "100.000"
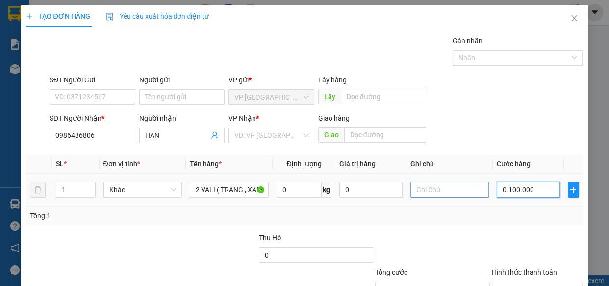
type input "010.000"
type input "10.000"
type input "0.100.000"
type input "100.000"
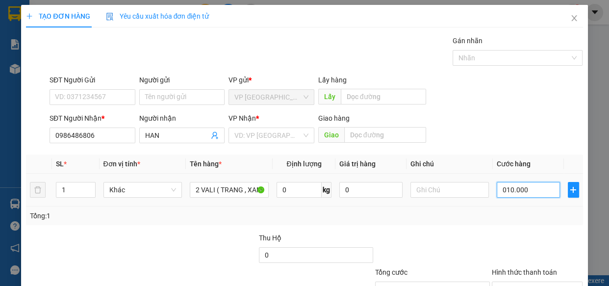
type input "100.000"
click at [494, 210] on div "Tổng: 1" at bounding box center [304, 215] width 549 height 11
drag, startPoint x: 540, startPoint y: 255, endPoint x: 498, endPoint y: 211, distance: 60.4
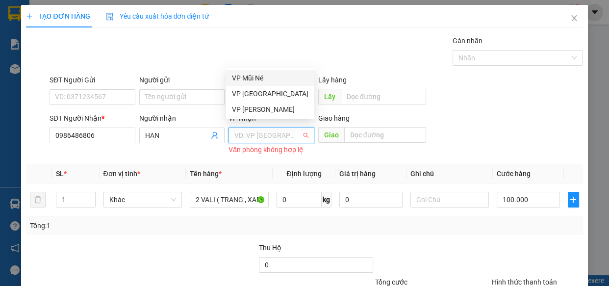
click at [273, 128] on input "search" at bounding box center [267, 135] width 67 height 15
click at [267, 110] on div "[PERSON_NAME]" at bounding box center [270, 109] width 77 height 11
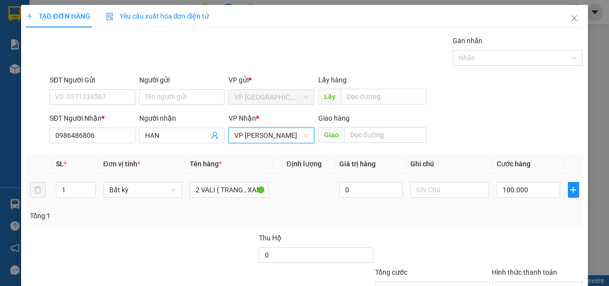
drag, startPoint x: 534, startPoint y: 262, endPoint x: 533, endPoint y: 257, distance: 5.5
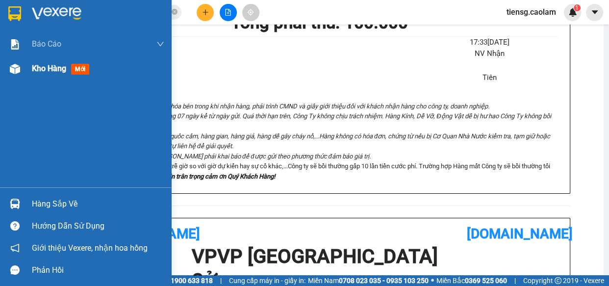
click at [51, 72] on span "Kho hàng" at bounding box center [49, 68] width 34 height 9
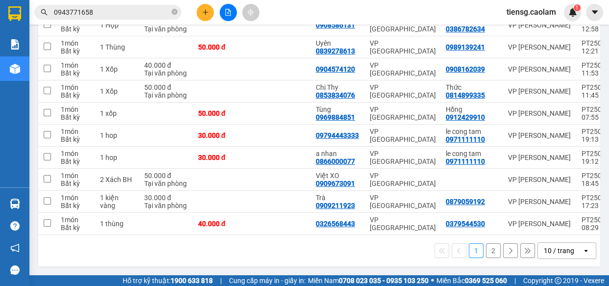
click at [226, 11] on icon "file-add" at bounding box center [228, 12] width 5 height 7
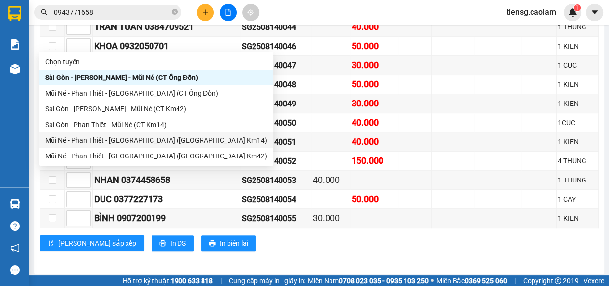
click at [128, 144] on div "Mũi Né - [PERSON_NAME][GEOGRAPHIC_DATA] ([GEOGRAPHIC_DATA] Km14)" at bounding box center [156, 140] width 222 height 11
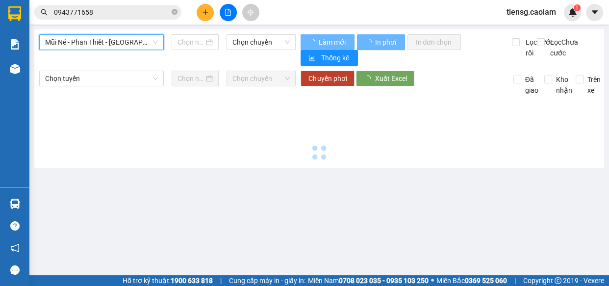
type input "[DATE]"
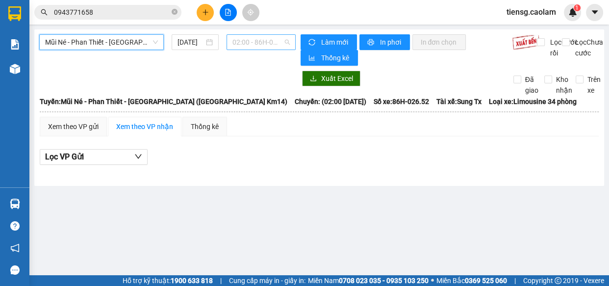
click at [265, 48] on span "02:00 - 86H-026.52" at bounding box center [260, 42] width 57 height 15
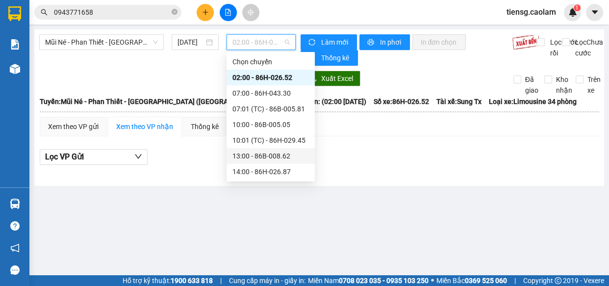
click at [254, 153] on div "13:00 - 86B-008.62" at bounding box center [270, 156] width 77 height 11
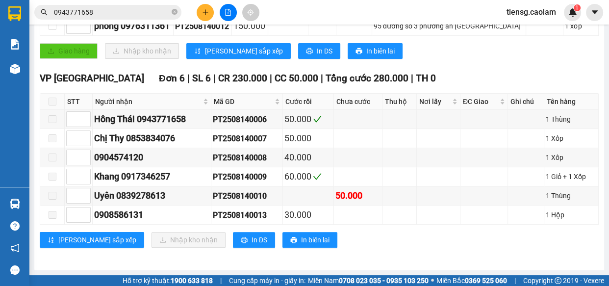
checkbox input "true"
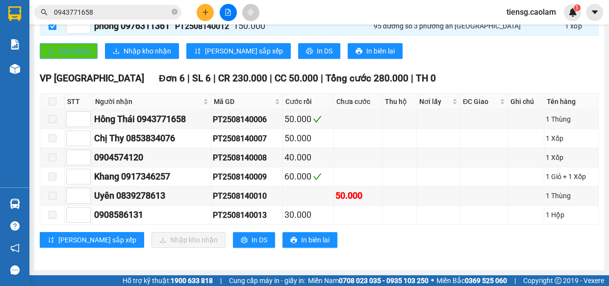
click at [82, 56] on span "Giao hàng" at bounding box center [73, 51] width 31 height 11
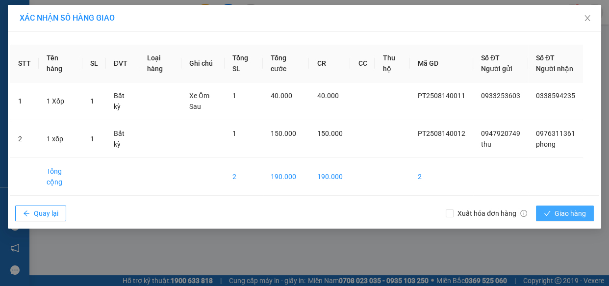
click at [567, 219] on span "Giao hàng" at bounding box center [570, 213] width 31 height 11
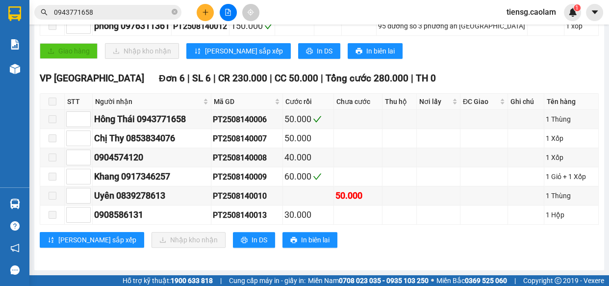
drag, startPoint x: 282, startPoint y: 144, endPoint x: 111, endPoint y: 123, distance: 172.0
click at [281, 144] on div "Xem theo VP gửi Xem theo VP nhận Thống kê Lọc VP Gửi TỔNG Đơn 8 | SL 8 | CR 42…" at bounding box center [319, 72] width 559 height 375
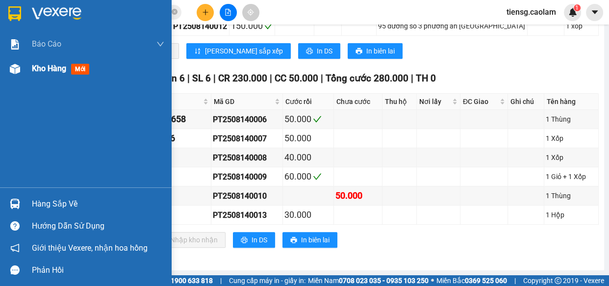
click at [38, 67] on span "Kho hàng" at bounding box center [49, 68] width 34 height 9
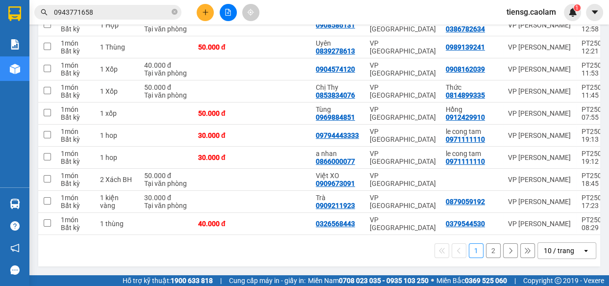
drag, startPoint x: 44, startPoint y: 148, endPoint x: 73, endPoint y: 51, distance: 101.3
click at [73, 52] on div "ver 1.8.138 Kho gửi Trên xe Kho nhận Hàng đã giao Đơn hàng 11 đơn Khối lượng 0 …" at bounding box center [319, 74] width 570 height 391
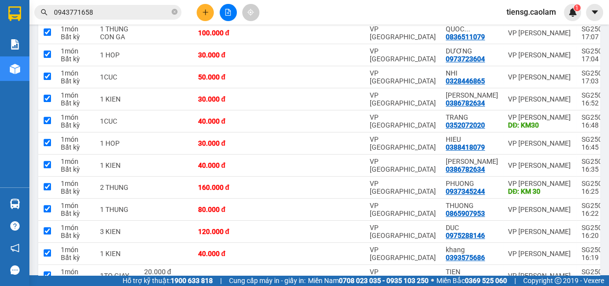
checkbox input "true"
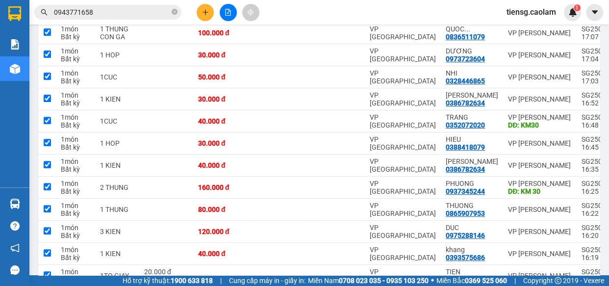
checkbox input "true"
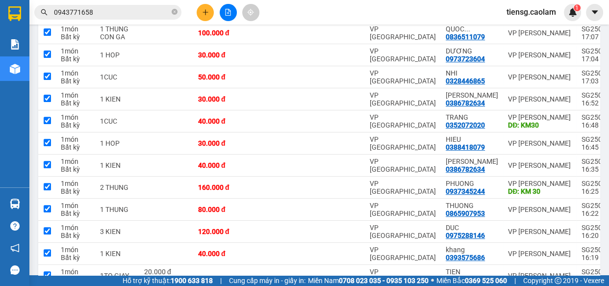
checkbox input "true"
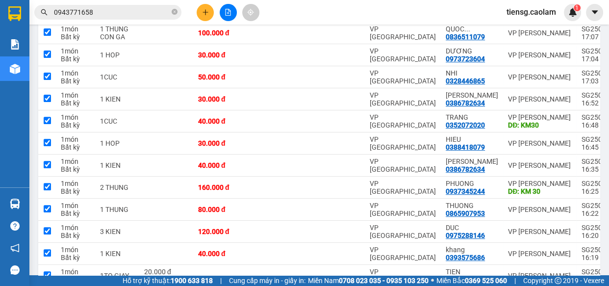
checkbox input "true"
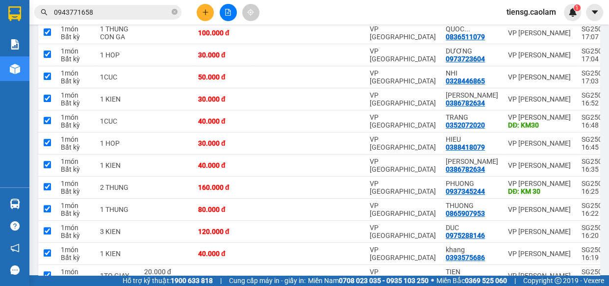
checkbox input "true"
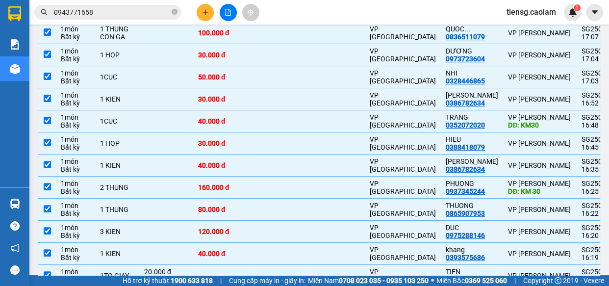
drag, startPoint x: 491, startPoint y: 75, endPoint x: 486, endPoint y: 79, distance: 6.7
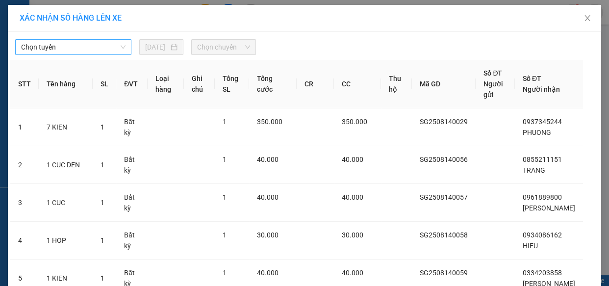
click at [78, 51] on span "Chọn tuyến" at bounding box center [73, 47] width 104 height 15
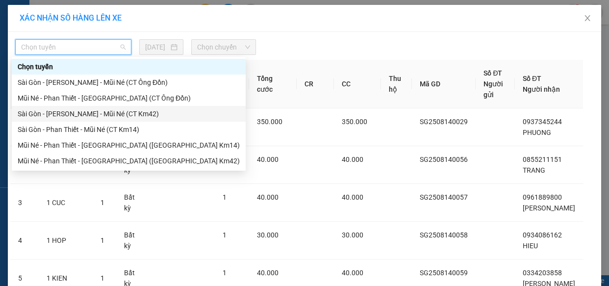
click at [122, 119] on div "Sài Gòn - [PERSON_NAME] Né (CT Km42)" at bounding box center [129, 113] width 222 height 11
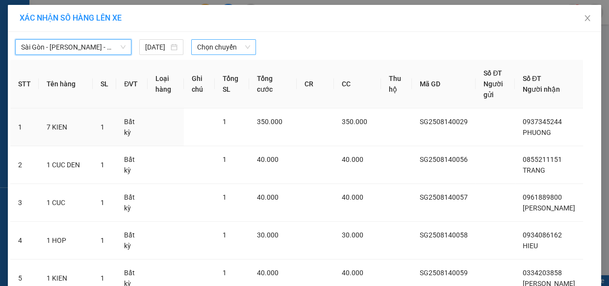
click at [222, 51] on span "Chọn chuyến" at bounding box center [223, 47] width 53 height 15
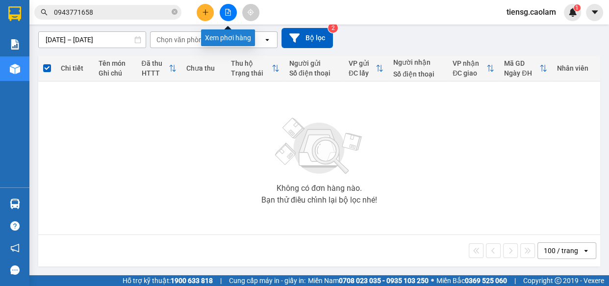
click at [230, 8] on button at bounding box center [228, 12] width 17 height 17
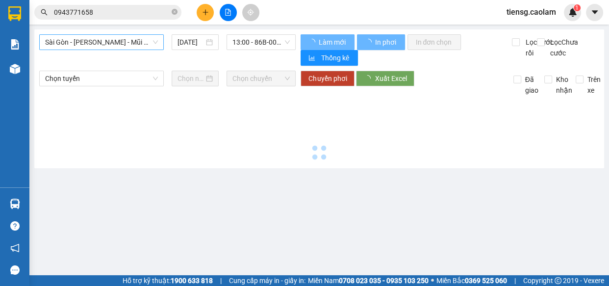
click at [117, 45] on span "Sài Gòn - [PERSON_NAME] Né (CT [PERSON_NAME])" at bounding box center [101, 42] width 113 height 15
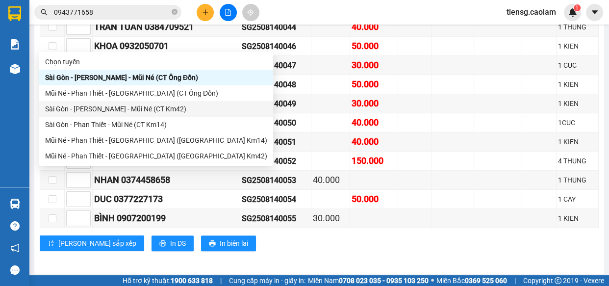
click at [157, 108] on div "Sài Gòn - [PERSON_NAME] Né (CT Km42)" at bounding box center [156, 108] width 222 height 11
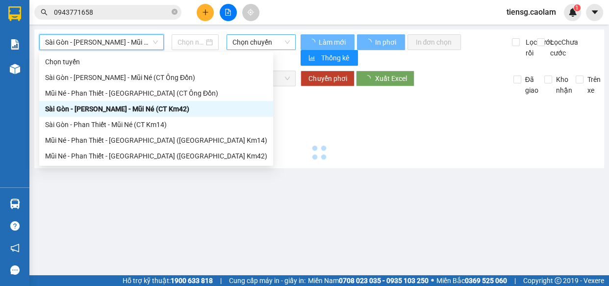
type input "[DATE]"
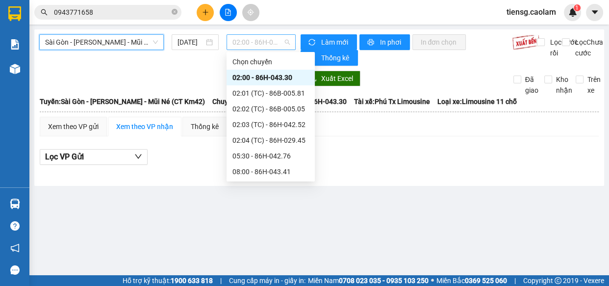
click at [263, 45] on span "02:00 - 86H-043.30" at bounding box center [260, 42] width 57 height 15
